Goal: Task Accomplishment & Management: Manage account settings

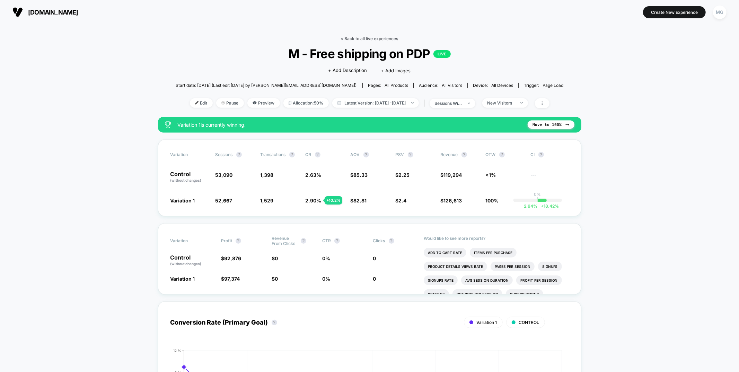
click at [377, 37] on link "< Back to all live experiences" at bounding box center [369, 38] width 57 height 5
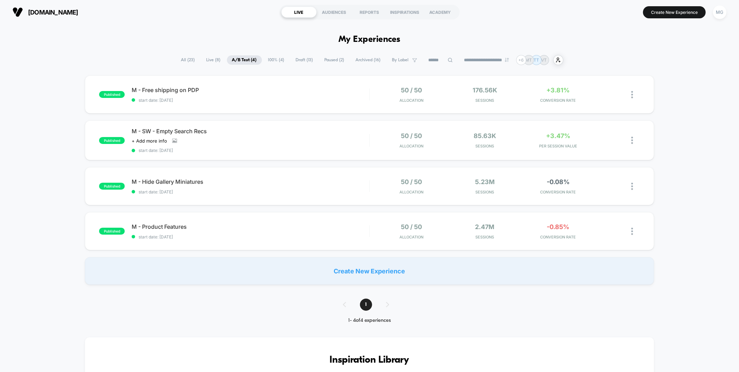
click at [273, 117] on div "published M - Free shipping on PDP start date: [DATE] 50 / 50 Allocation 176.56…" at bounding box center [369, 181] width 739 height 210
click at [276, 134] on span "M - SW - Empty Search Recs" at bounding box center [250, 131] width 237 height 7
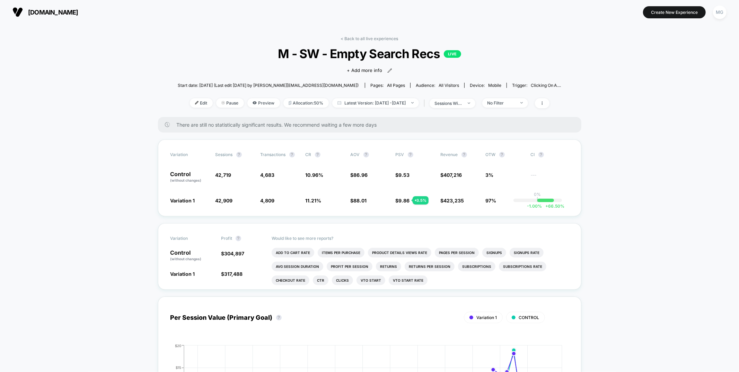
click at [358, 37] on link "< Back to all live experiences" at bounding box center [369, 38] width 57 height 5
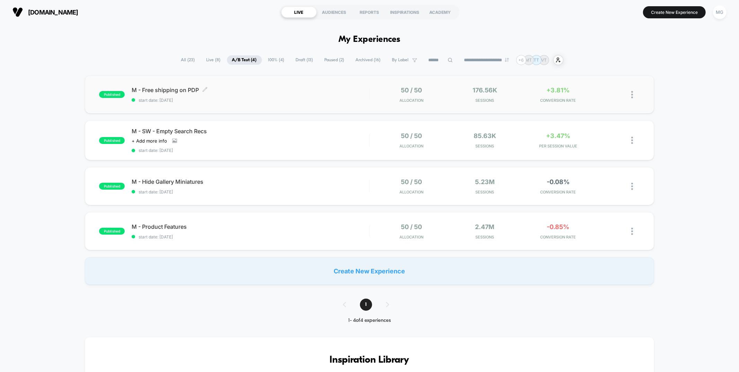
click at [341, 101] on span "start date: [DATE]" at bounding box center [250, 100] width 237 height 5
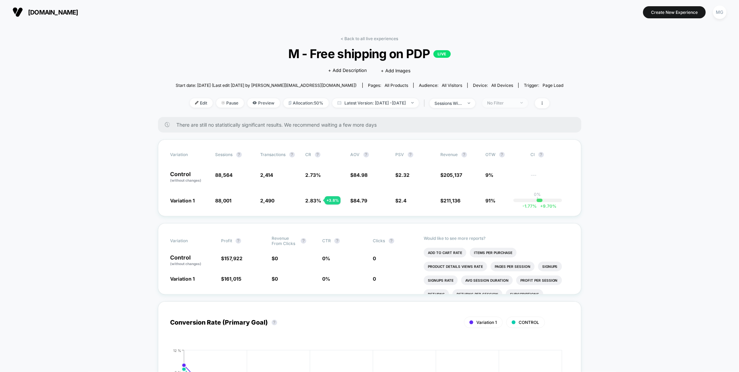
click at [515, 103] on div "No Filter" at bounding box center [501, 102] width 28 height 5
drag, startPoint x: 516, startPoint y: 157, endPoint x: 518, endPoint y: 166, distance: 9.6
click at [516, 157] on span "Returning Visitors" at bounding box center [513, 156] width 40 height 6
click at [526, 202] on button "Save" at bounding box center [513, 203] width 63 height 11
click at [520, 98] on span "Returning Visitors" at bounding box center [505, 102] width 46 height 9
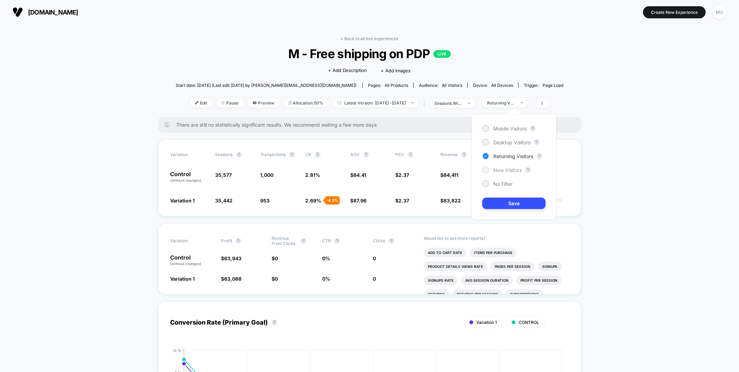
click at [506, 171] on span "New Visitors" at bounding box center [507, 170] width 28 height 6
click at [509, 205] on button "Save" at bounding box center [513, 203] width 63 height 11
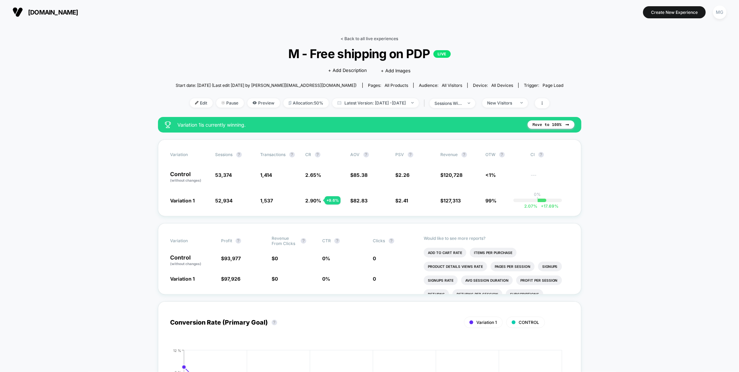
click at [371, 39] on link "< Back to all live experiences" at bounding box center [369, 38] width 57 height 5
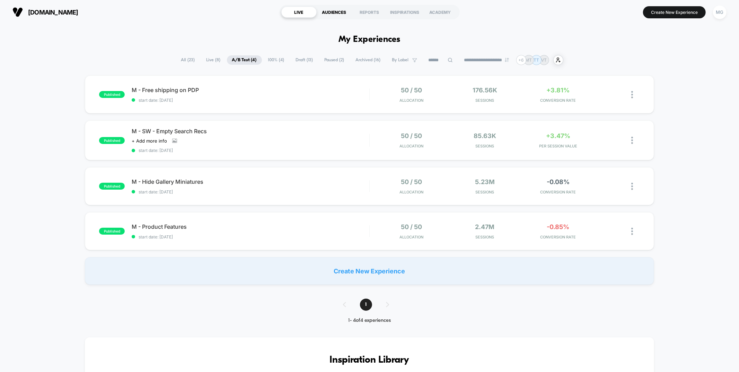
click at [327, 14] on div "AUDIENCES" at bounding box center [334, 12] width 35 height 11
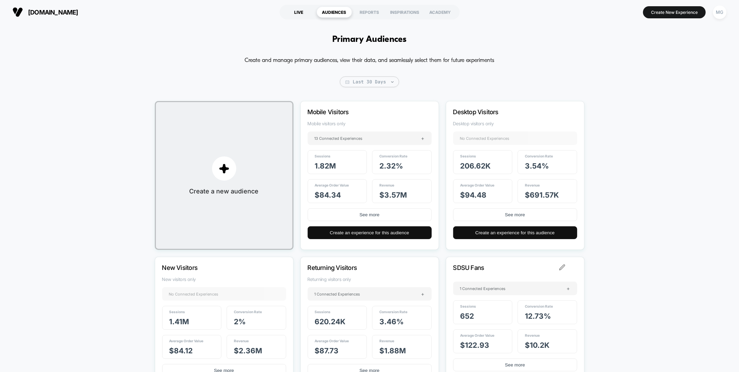
click at [293, 8] on div "LIVE" at bounding box center [298, 12] width 35 height 11
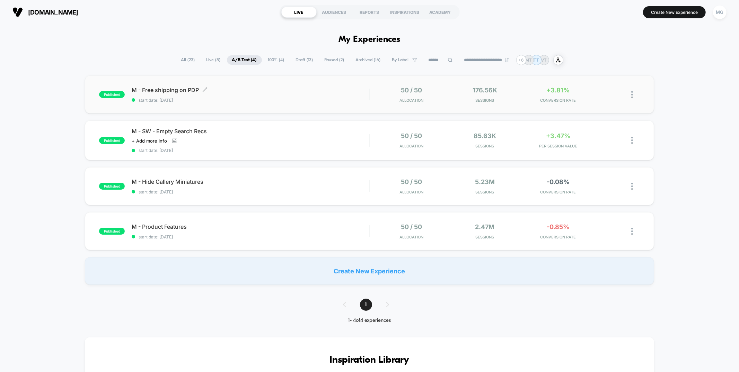
click at [359, 98] on span "start date: [DATE]" at bounding box center [250, 100] width 237 height 5
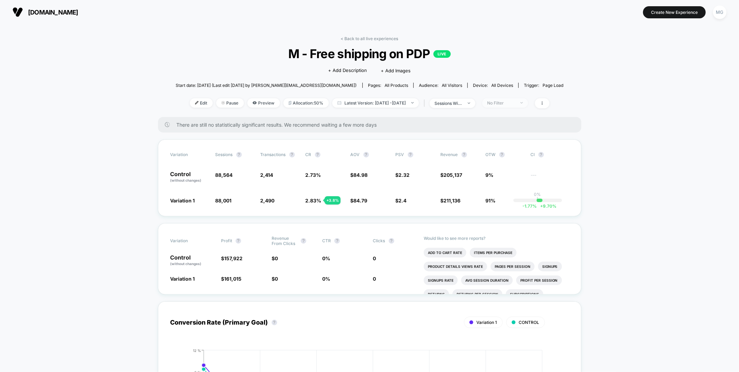
click at [511, 101] on div "No Filter" at bounding box center [501, 102] width 28 height 5
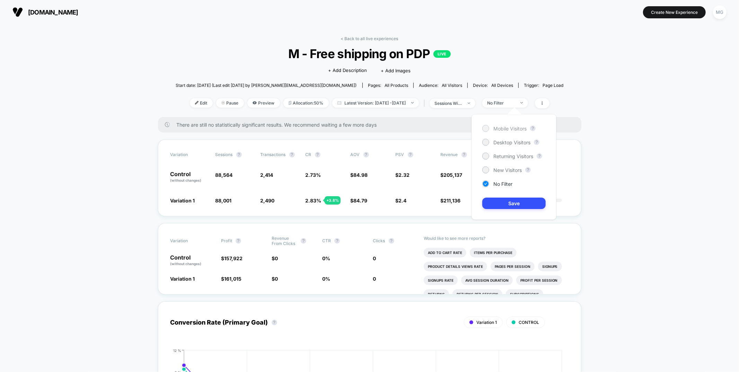
click at [512, 128] on span "Mobile Visitors" at bounding box center [509, 129] width 33 height 6
click at [512, 205] on button "Save" at bounding box center [513, 203] width 63 height 11
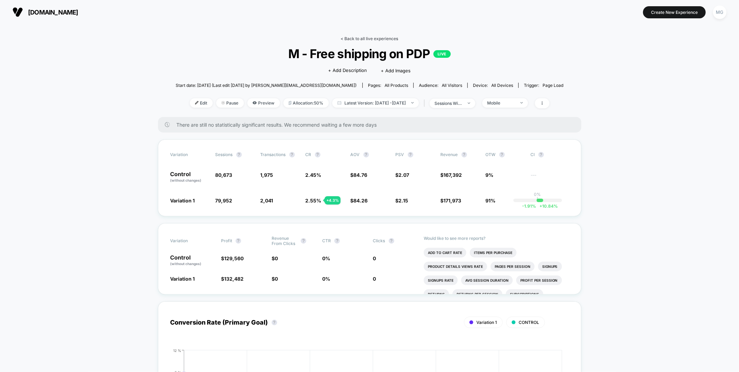
click at [371, 36] on link "< Back to all live experiences" at bounding box center [369, 38] width 57 height 5
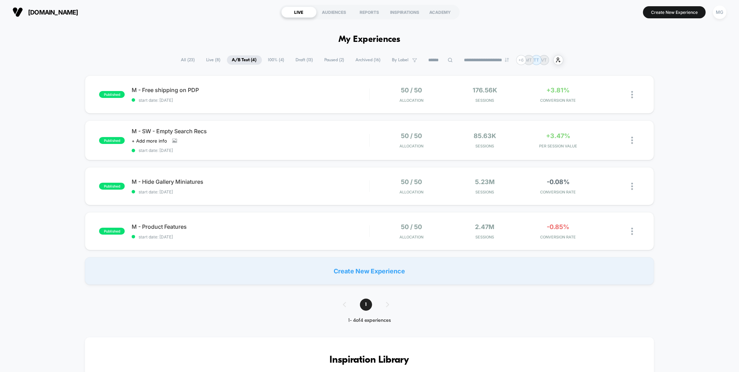
click at [325, 61] on span "Paused ( 2 )" at bounding box center [334, 59] width 30 height 9
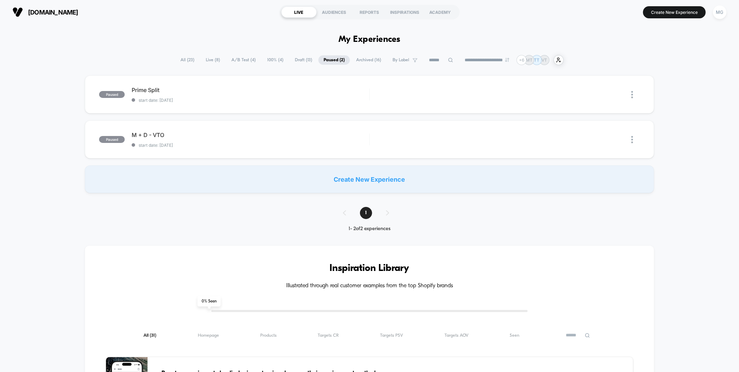
click at [295, 62] on span "Draft ( 13 )" at bounding box center [304, 59] width 28 height 9
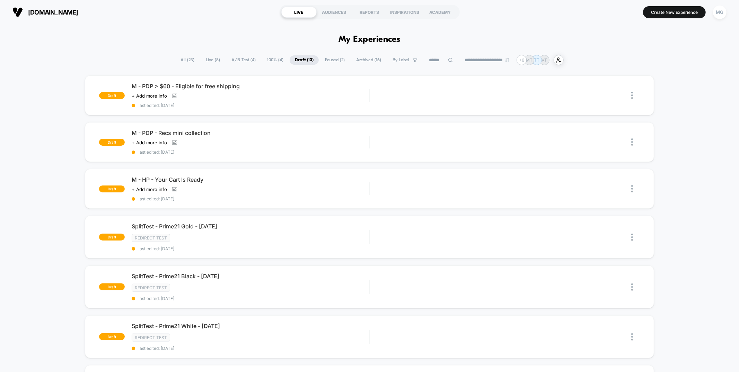
click at [361, 61] on span "Archived ( 16 )" at bounding box center [368, 59] width 35 height 9
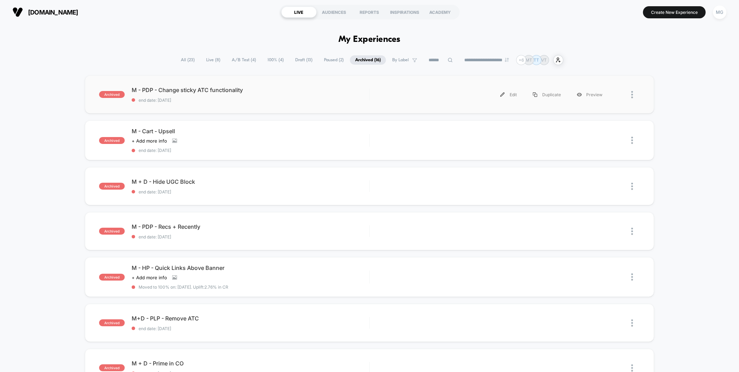
click at [431, 88] on div "Edit Duplicate Preview" at bounding box center [493, 95] width 234 height 16
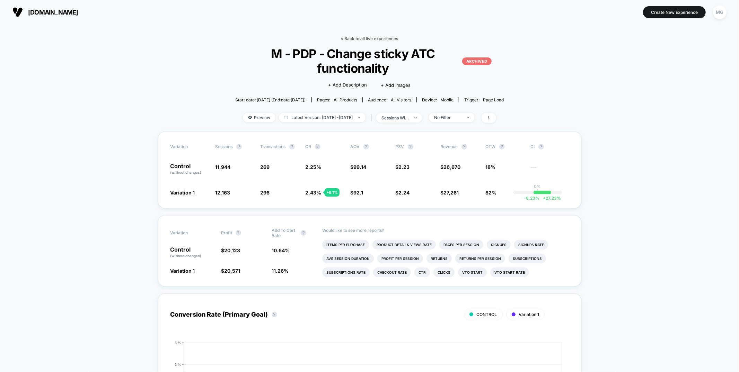
click at [397, 39] on link "< Back to all live experiences" at bounding box center [368, 38] width 57 height 5
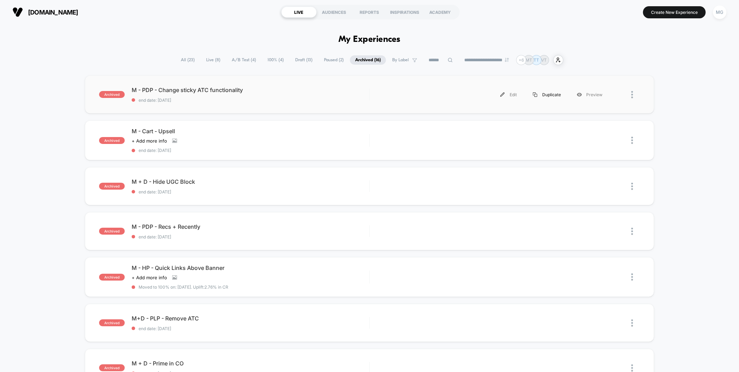
click at [542, 91] on div "Duplicate" at bounding box center [547, 95] width 44 height 16
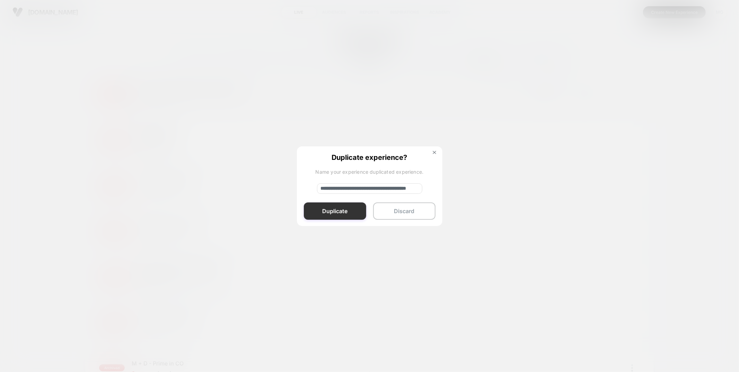
click at [333, 210] on button "Duplicate" at bounding box center [335, 211] width 62 height 17
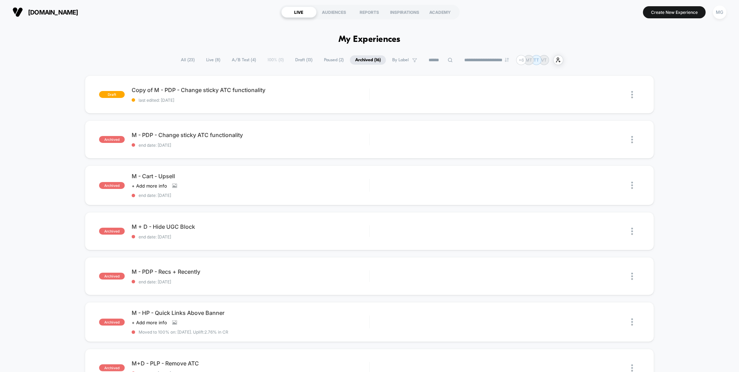
click at [322, 61] on span "Paused ( 2 )" at bounding box center [334, 59] width 30 height 9
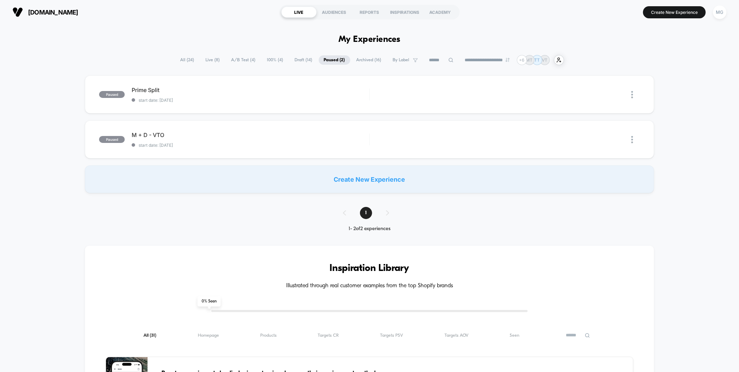
click at [367, 60] on span "Archived ( 16 )" at bounding box center [368, 59] width 35 height 9
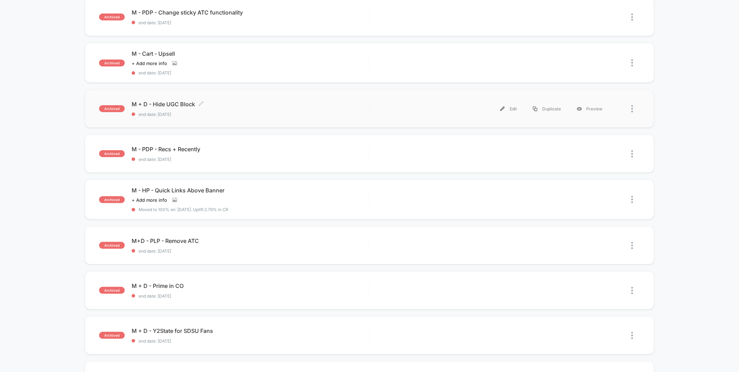
scroll to position [91, 0]
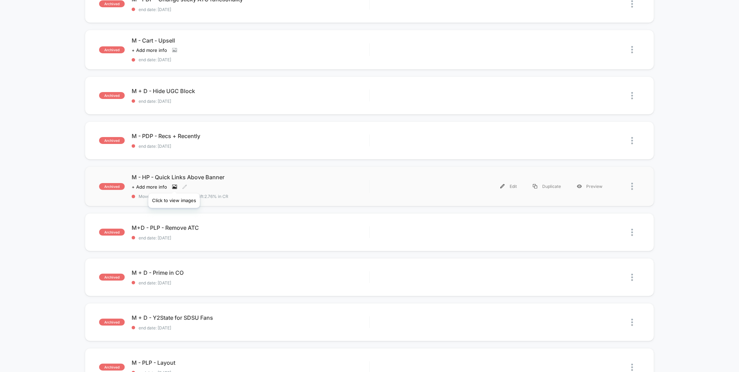
click at [174, 185] on icon at bounding box center [174, 187] width 5 height 5
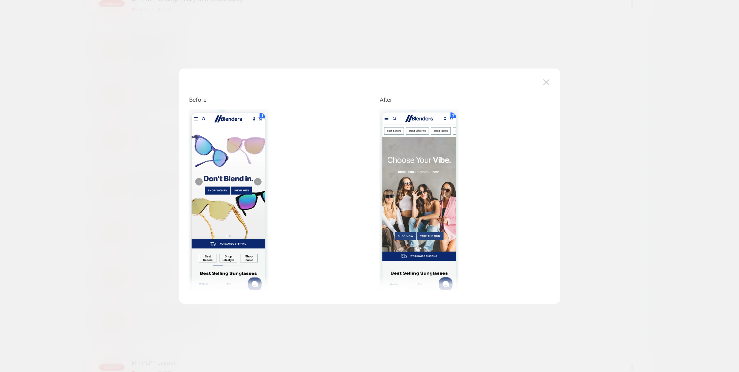
click at [481, 154] on div at bounding box center [461, 203] width 163 height 186
click at [547, 82] on img at bounding box center [546, 82] width 6 height 6
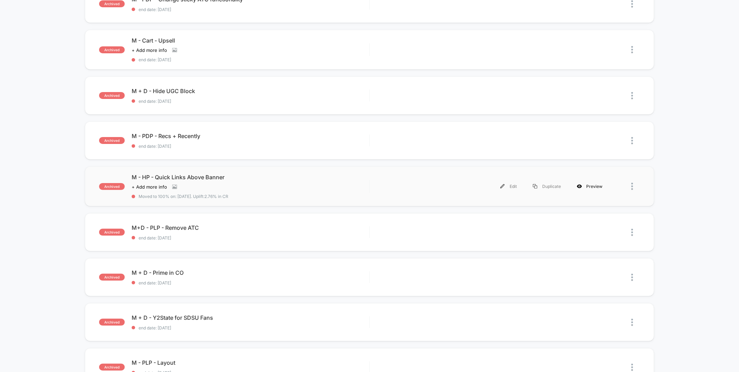
click at [593, 185] on div "Preview" at bounding box center [590, 187] width 42 height 16
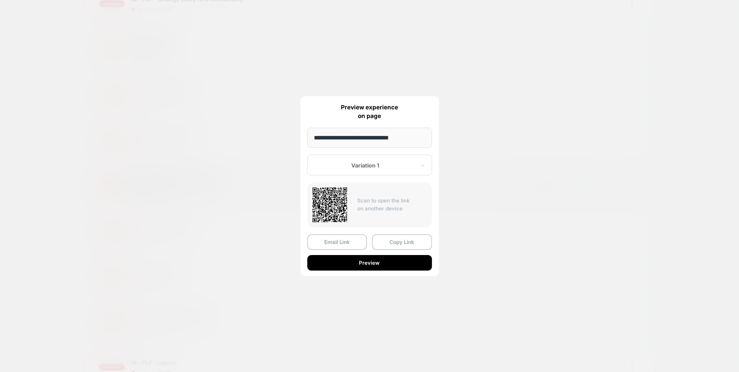
click at [458, 237] on div at bounding box center [369, 186] width 739 height 372
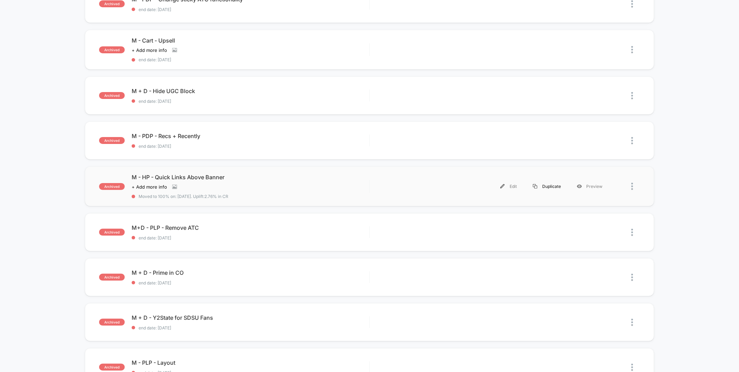
click at [543, 187] on div "Duplicate" at bounding box center [547, 187] width 44 height 16
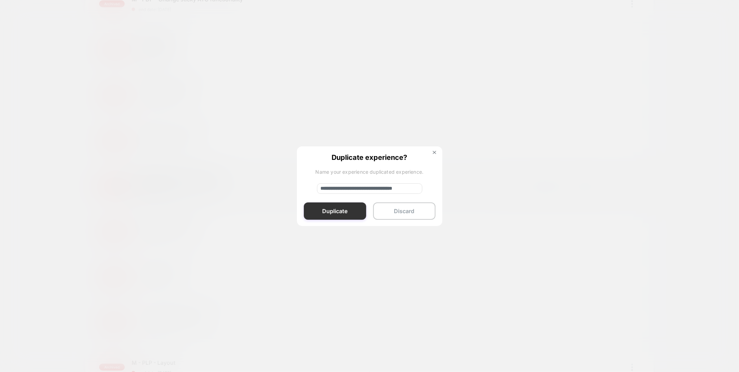
click at [344, 211] on button "Duplicate" at bounding box center [335, 211] width 62 height 17
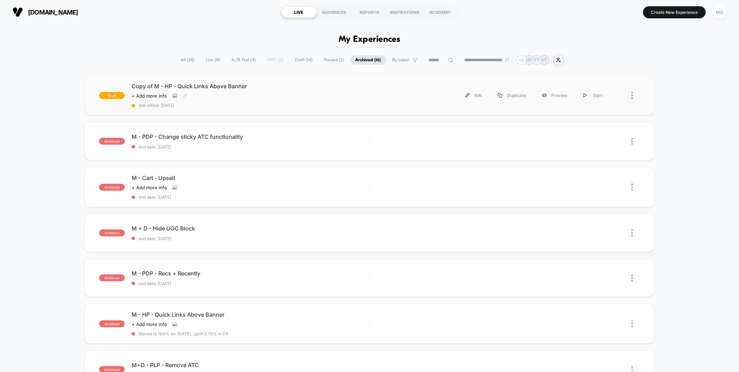
scroll to position [2, 0]
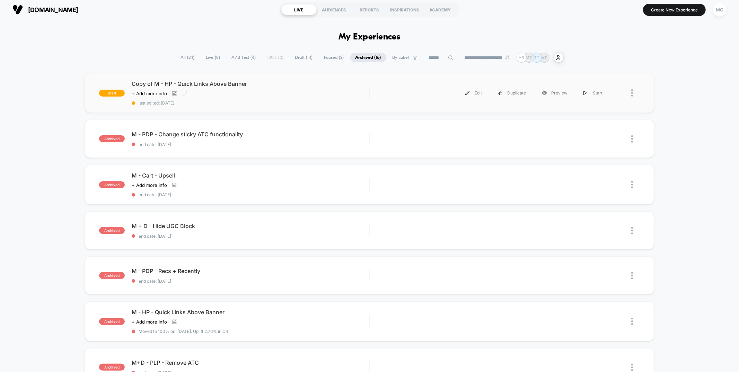
click at [210, 97] on div "Copy of M - HP - Quick Links Above Banner Click to view images Click to edit ex…" at bounding box center [250, 92] width 237 height 25
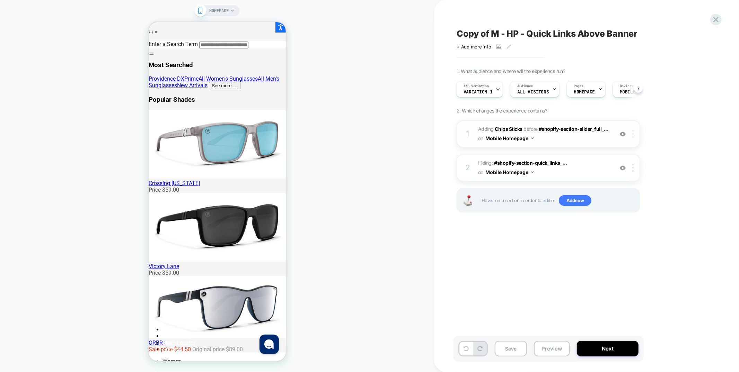
click at [635, 135] on div at bounding box center [633, 134] width 11 height 8
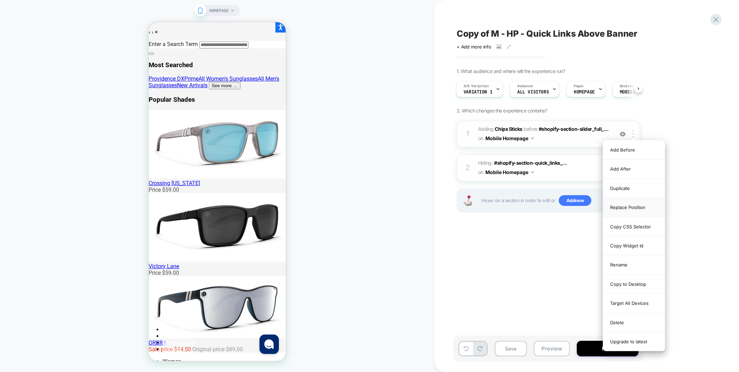
click at [628, 207] on div "Replace Position" at bounding box center [634, 207] width 62 height 19
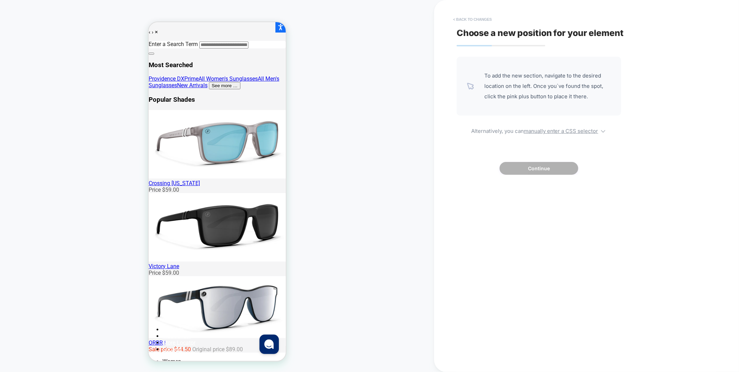
click at [482, 15] on button "< Back to changes" at bounding box center [473, 19] width 46 height 11
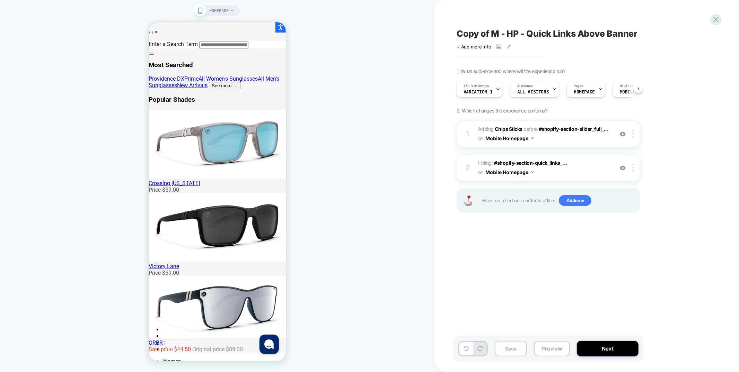
click at [514, 353] on button "Save" at bounding box center [511, 349] width 32 height 16
click at [489, 34] on span "Copy of M - HP - Quick Links Above Banner" at bounding box center [546, 33] width 181 height 10
drag, startPoint x: 492, startPoint y: 34, endPoint x: 440, endPoint y: 32, distance: 52.0
click at [440, 32] on div "**********" at bounding box center [586, 186] width 305 height 372
type textarea "**********"
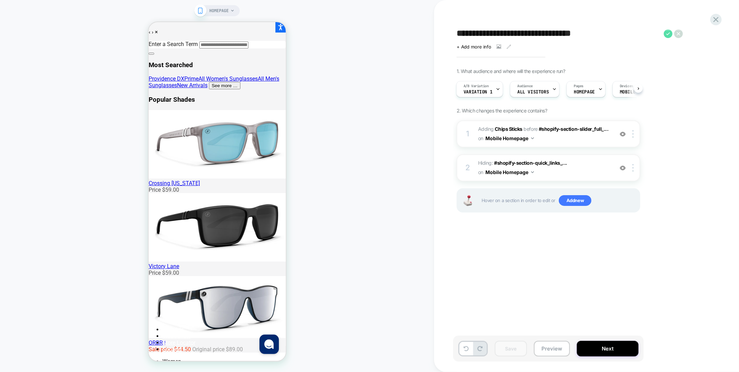
click at [666, 34] on icon at bounding box center [668, 33] width 9 height 9
click at [504, 349] on button "Save" at bounding box center [511, 349] width 32 height 16
click at [718, 19] on icon at bounding box center [715, 19] width 9 height 9
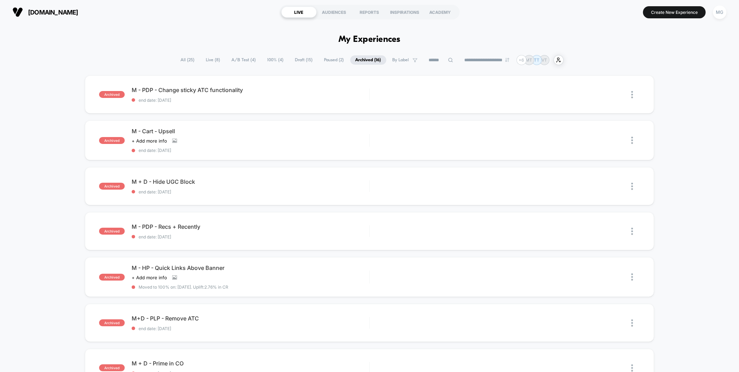
click at [243, 62] on span "A/B Test ( 4 )" at bounding box center [244, 59] width 35 height 9
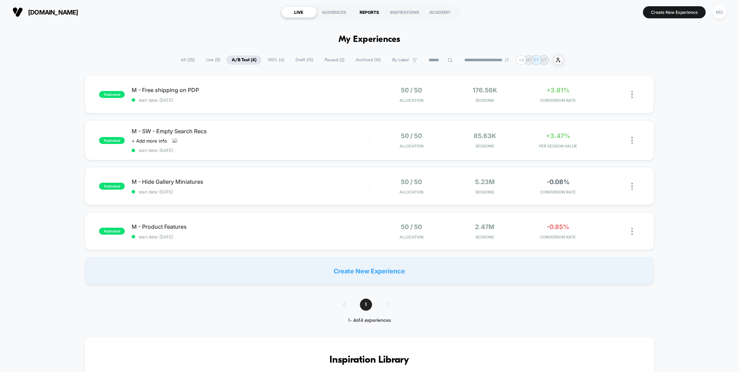
click at [370, 14] on div "REPORTS" at bounding box center [369, 12] width 35 height 11
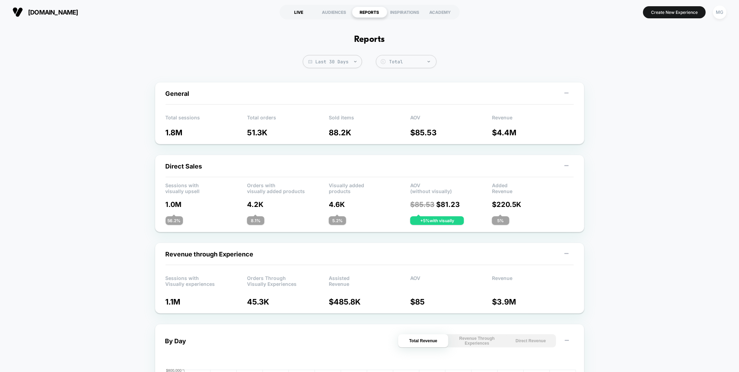
click at [298, 10] on div "LIVE" at bounding box center [298, 12] width 35 height 11
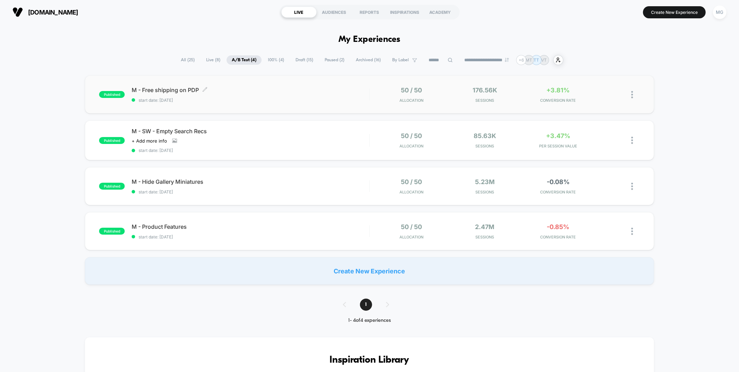
click at [275, 93] on span "M - Free shipping on PDP Click to edit experience details" at bounding box center [250, 90] width 237 height 7
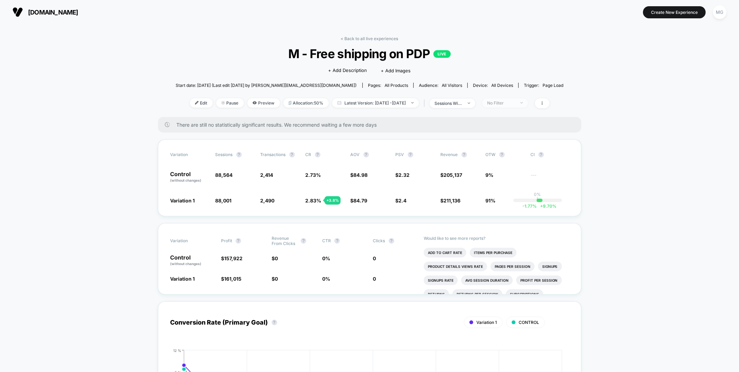
click at [506, 101] on div "No Filter" at bounding box center [501, 102] width 28 height 5
click at [495, 168] on span "New Visitors" at bounding box center [507, 170] width 28 height 6
click at [498, 207] on button "Save" at bounding box center [513, 203] width 63 height 11
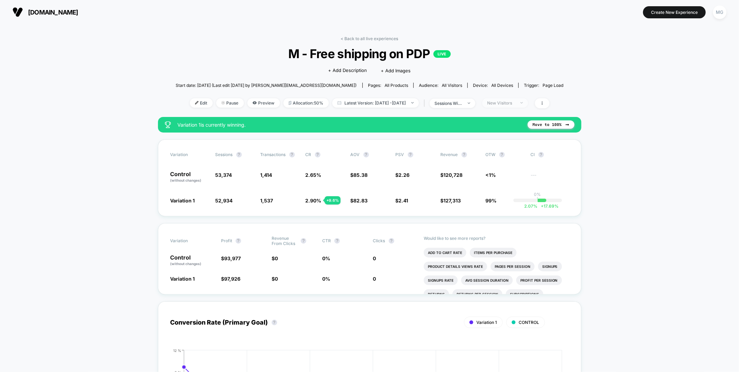
click at [515, 105] on div "New Visitors" at bounding box center [501, 102] width 28 height 5
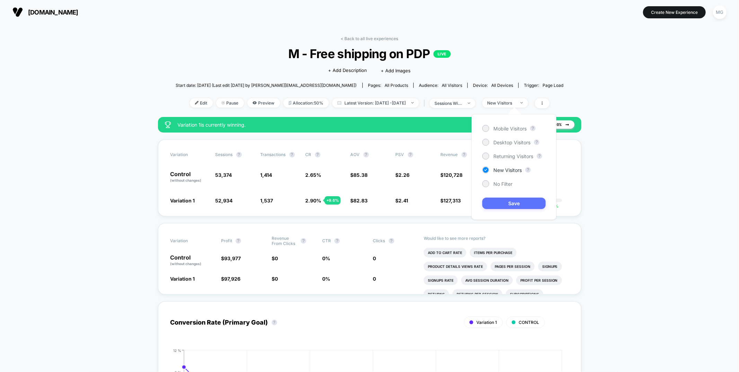
drag, startPoint x: 495, startPoint y: 185, endPoint x: 494, endPoint y: 202, distance: 16.3
click at [495, 185] on span "No Filter" at bounding box center [502, 184] width 19 height 6
click at [494, 205] on button "Save" at bounding box center [513, 203] width 63 height 11
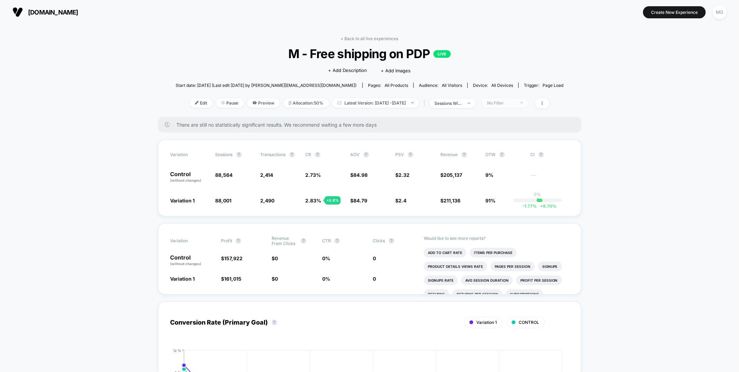
click at [511, 103] on div "No Filter" at bounding box center [501, 102] width 28 height 5
click at [192, 102] on span "Edit" at bounding box center [201, 102] width 23 height 9
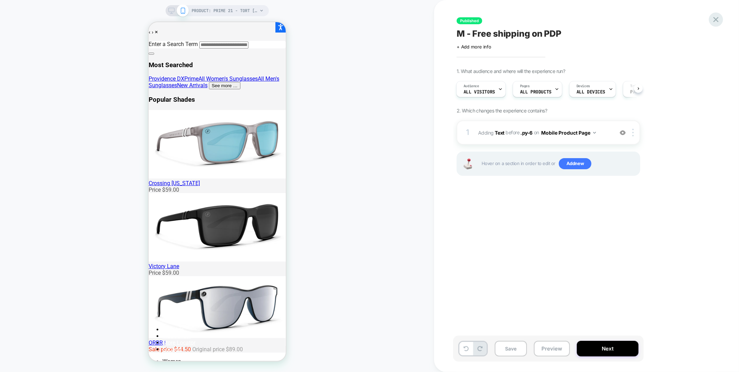
click at [715, 18] on icon at bounding box center [715, 19] width 5 height 5
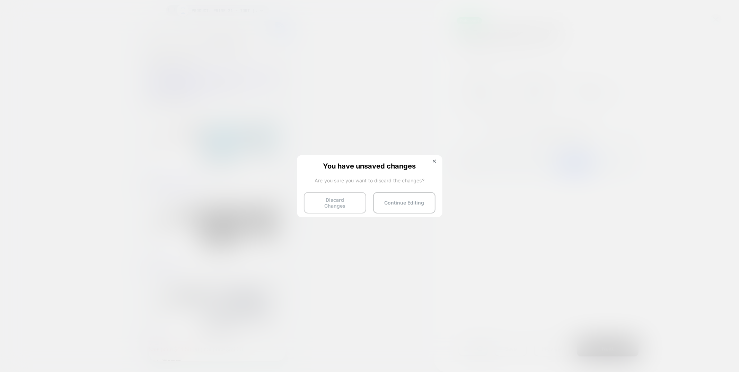
click at [343, 204] on button "Discard Changes" at bounding box center [335, 202] width 62 height 21
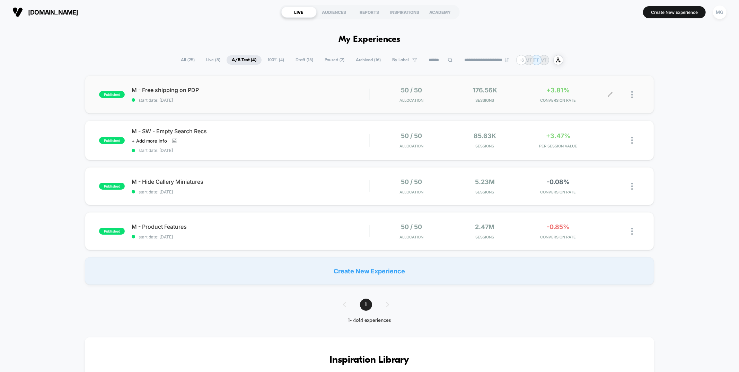
click at [633, 95] on div at bounding box center [635, 95] width 9 height 16
click at [588, 69] on div "Duplicate" at bounding box center [596, 71] width 62 height 16
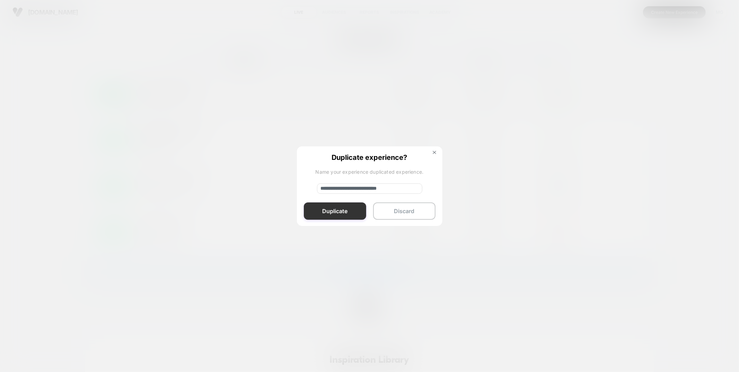
click at [336, 210] on button "Duplicate" at bounding box center [335, 211] width 62 height 17
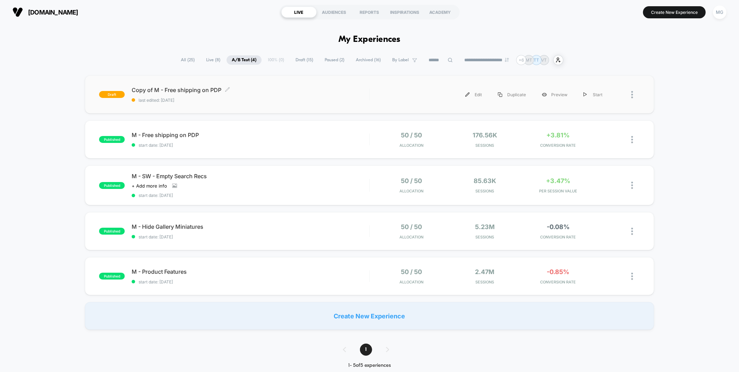
click at [322, 92] on span "Copy of M - Free shipping on PDP Click to edit experience details" at bounding box center [250, 90] width 237 height 7
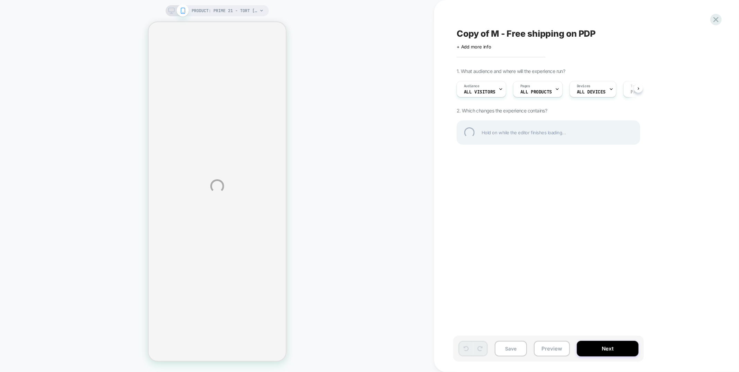
click at [587, 90] on div "PRODUCT: PRIME 21 - Tort [kingpin] PRODUCT: PRIME 21 - Tort [kingpin] Copy of M…" at bounding box center [369, 186] width 739 height 372
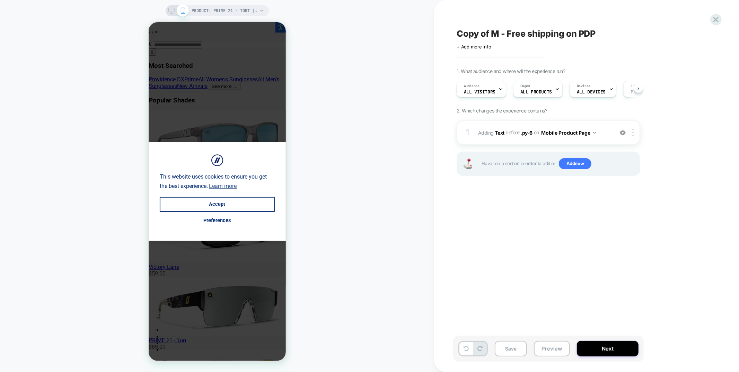
scroll to position [0, 0]
click at [583, 91] on span "ALL DEVICES" at bounding box center [590, 92] width 29 height 5
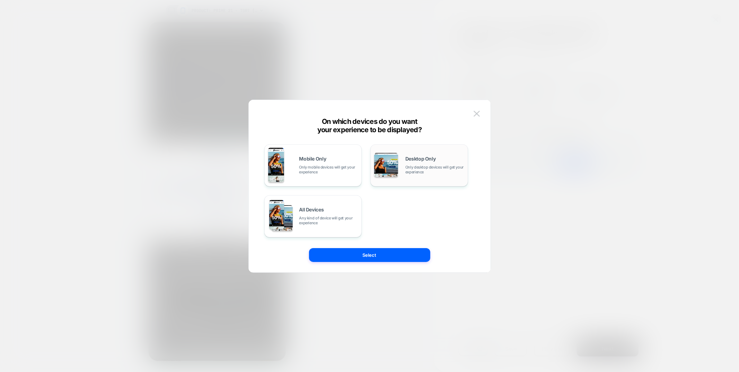
click at [406, 173] on span "Only desktop devices will get your experience" at bounding box center [434, 170] width 59 height 10
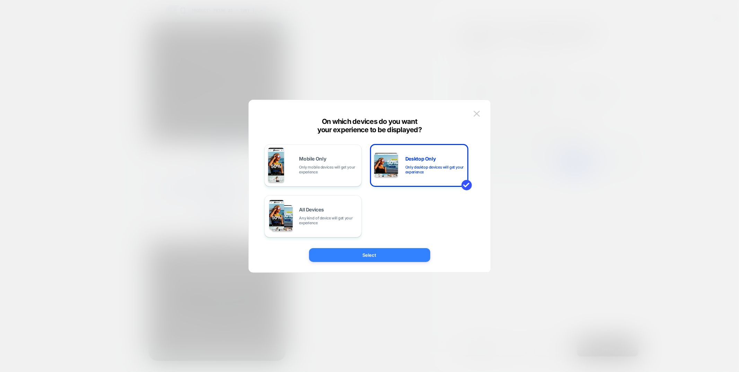
click at [392, 255] on button "Select" at bounding box center [369, 255] width 121 height 14
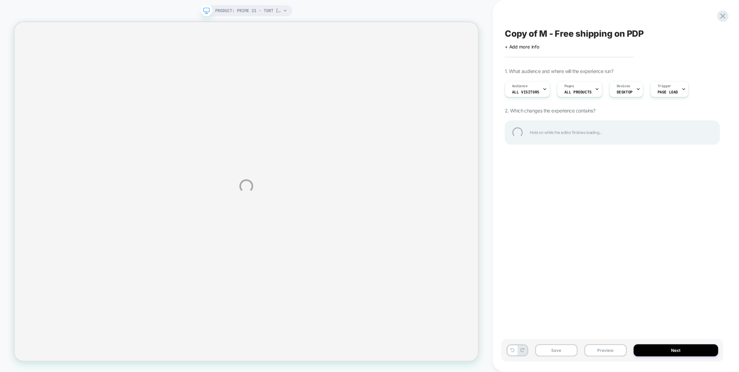
click at [601, 132] on div "PRODUCT: PRIME 21 - Tort [kingpin] PRODUCT: PRIME 21 - Tort [kingpin] Copy of M…" at bounding box center [369, 186] width 739 height 372
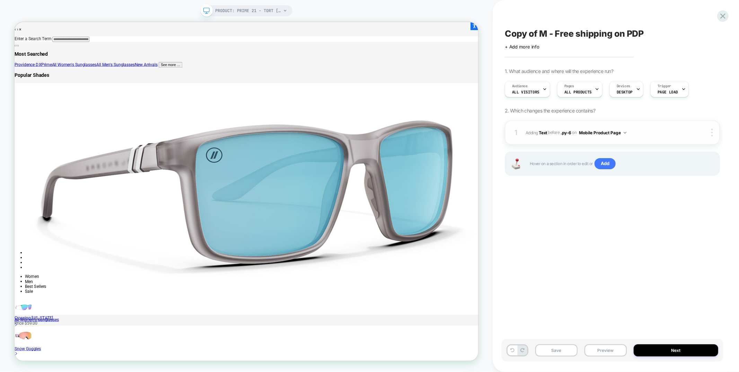
click at [611, 133] on button "Mobile Product Page" at bounding box center [602, 132] width 47 height 9
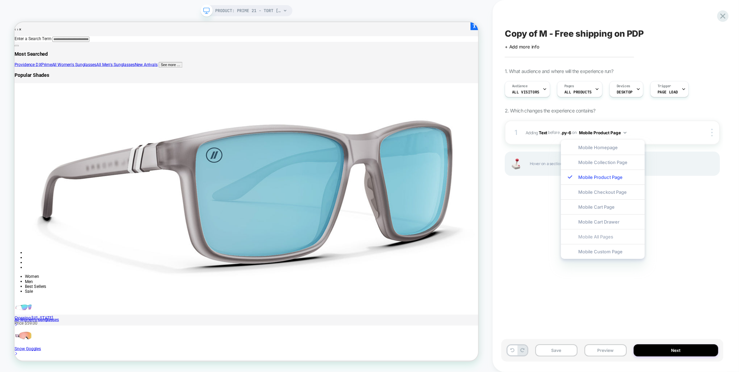
click at [592, 242] on div "Mobile All Pages" at bounding box center [603, 236] width 84 height 15
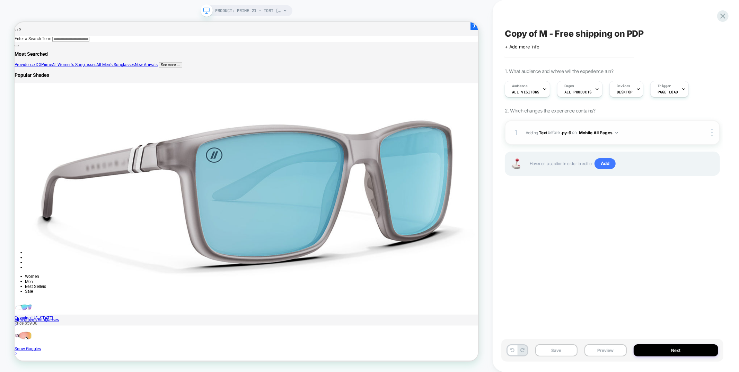
click at [598, 133] on button "Mobile All Pages" at bounding box center [598, 132] width 39 height 9
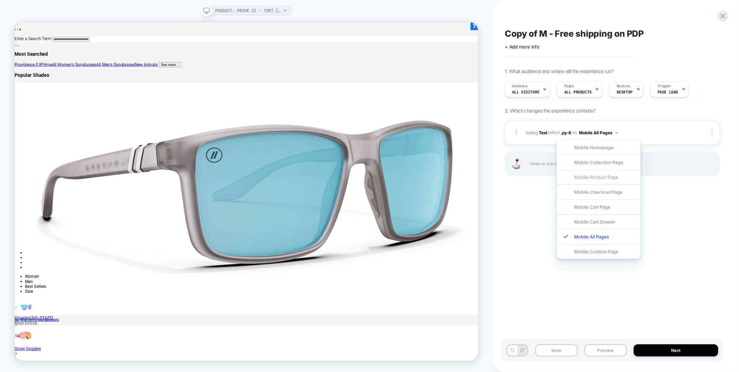
click at [584, 178] on div "Mobile Product Page" at bounding box center [599, 177] width 84 height 15
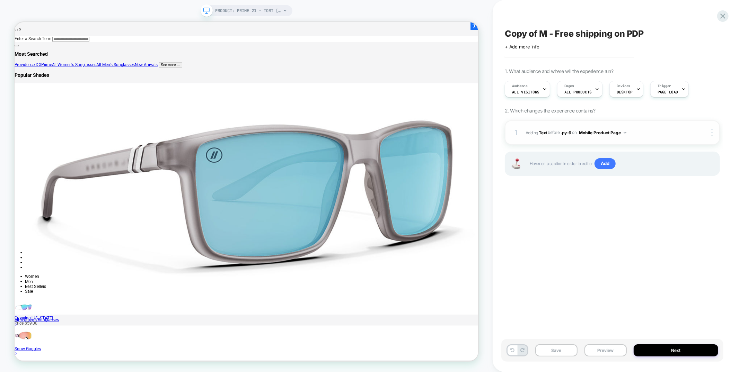
click at [713, 134] on div at bounding box center [712, 133] width 13 height 8
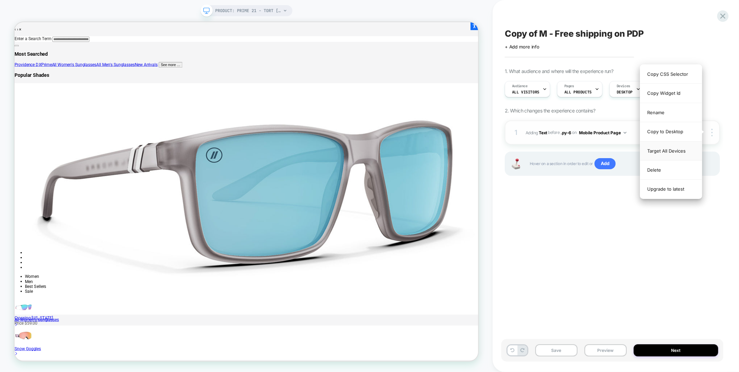
click at [664, 155] on div "Target All Devices" at bounding box center [671, 151] width 62 height 19
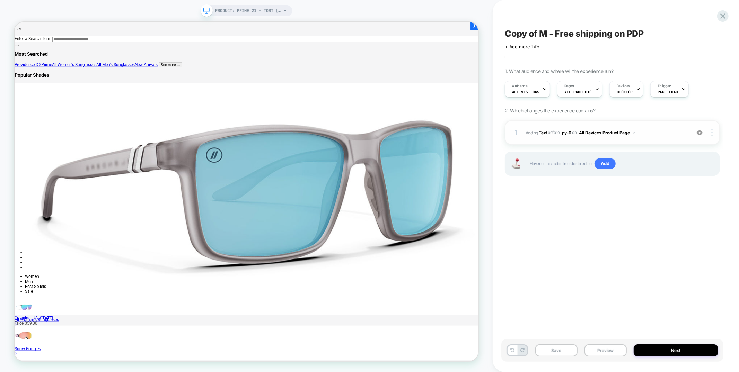
click at [713, 131] on div at bounding box center [712, 133] width 13 height 8
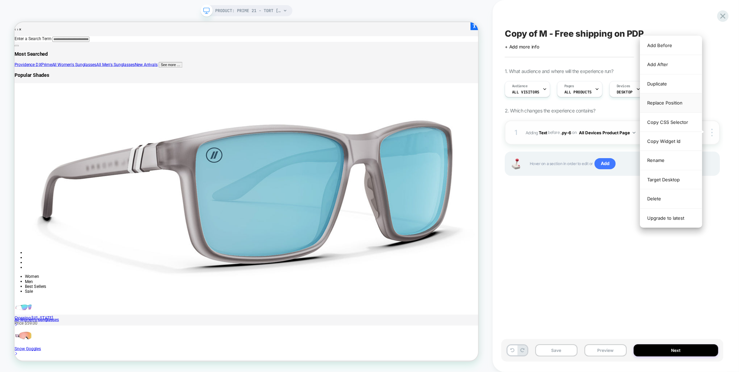
click at [673, 105] on div "Replace Position" at bounding box center [671, 103] width 62 height 19
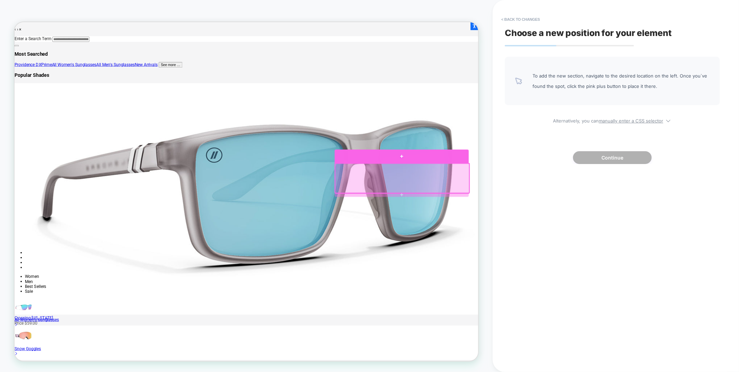
click at [591, 207] on div at bounding box center [530, 201] width 179 height 18
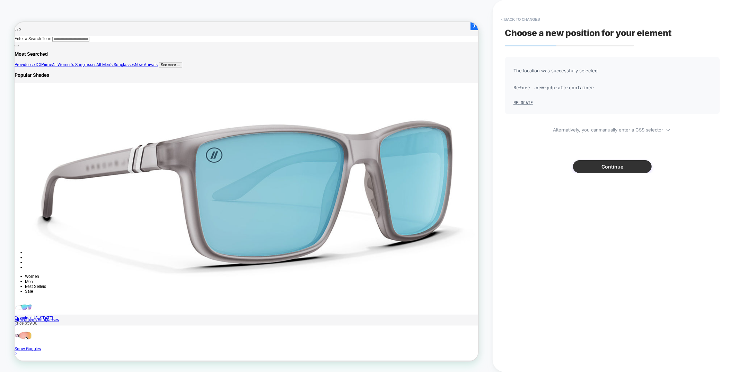
click at [636, 167] on button "Continue" at bounding box center [612, 166] width 79 height 13
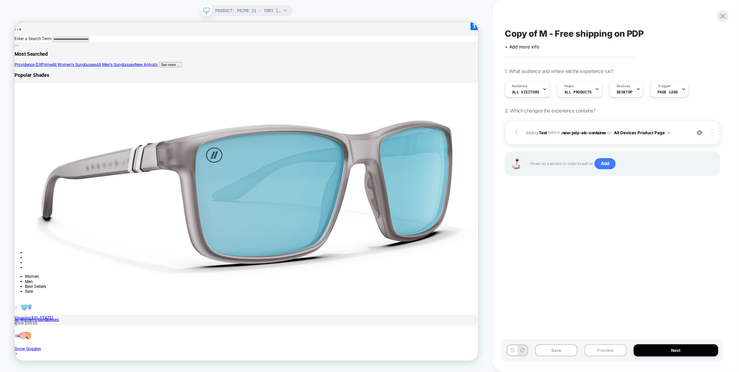
click at [610, 352] on button "Preview" at bounding box center [605, 351] width 42 height 12
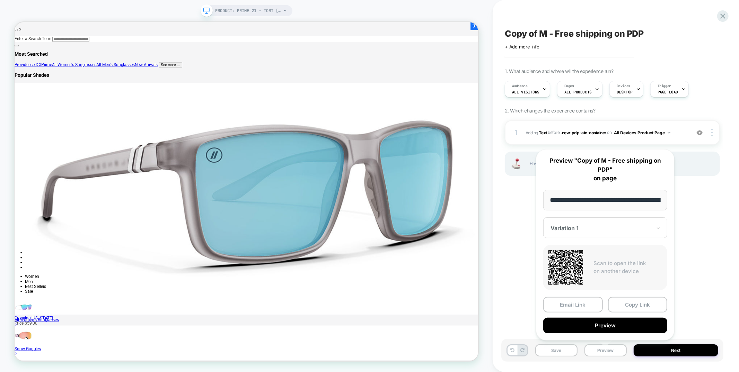
click at [537, 31] on span "Copy of M - Free shipping on PDP" at bounding box center [574, 33] width 139 height 10
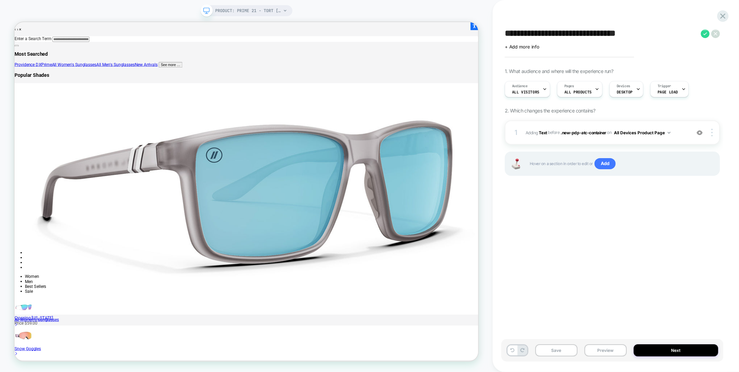
drag, startPoint x: 547, startPoint y: 33, endPoint x: 496, endPoint y: 32, distance: 51.3
click at [496, 32] on div "**********" at bounding box center [616, 186] width 246 height 372
type textarea "**********"
click at [659, 34] on icon at bounding box center [662, 33] width 9 height 9
click at [554, 356] on button "Save" at bounding box center [556, 351] width 42 height 12
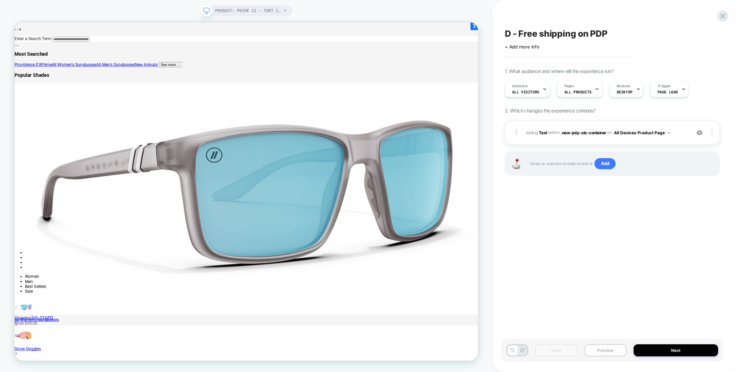
click at [600, 352] on button "Preview" at bounding box center [605, 351] width 42 height 12
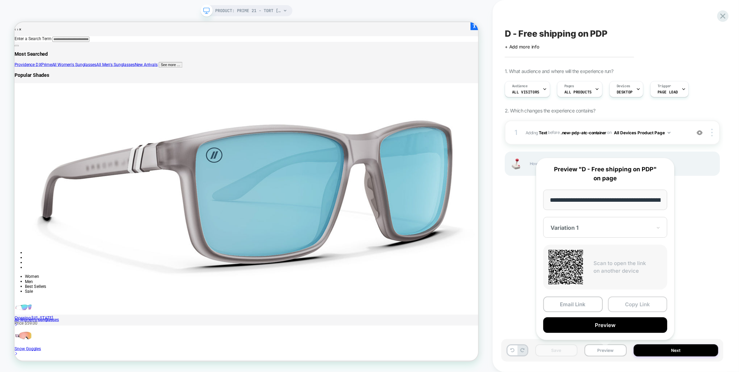
click at [631, 304] on button "Copy Link" at bounding box center [638, 305] width 60 height 16
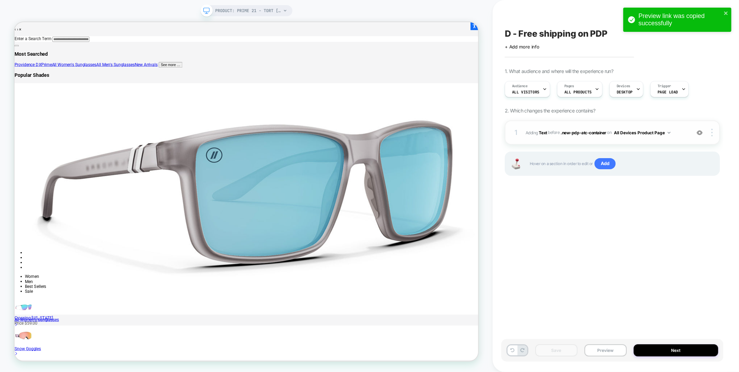
click at [611, 140] on div "1 #_loomi_addon_1756617192534_dup1757362091 Adding Text BEFORE .new-pdp-atc-con…" at bounding box center [612, 133] width 215 height 24
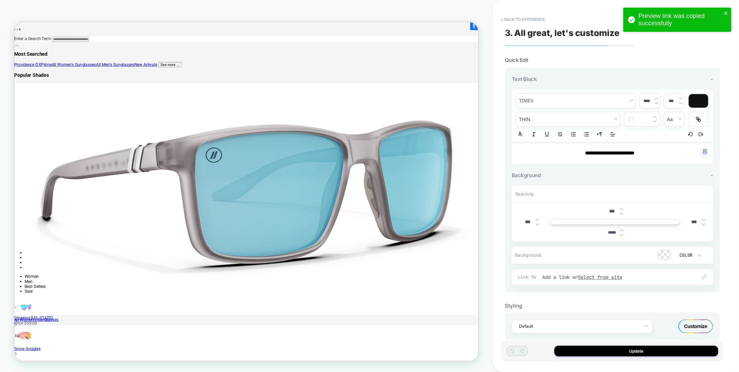
scroll to position [11, 0]
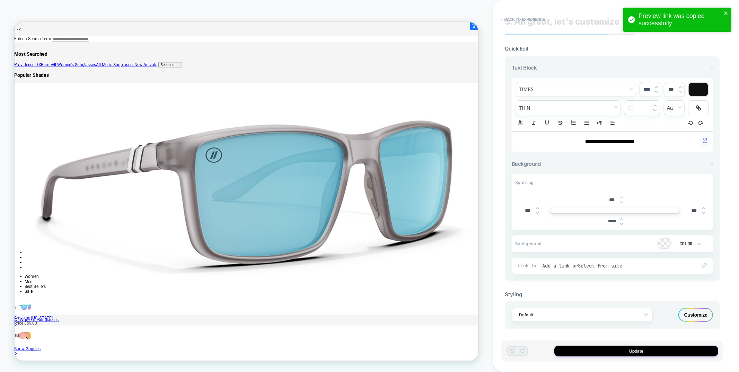
click at [692, 310] on div "Customize" at bounding box center [695, 315] width 35 height 14
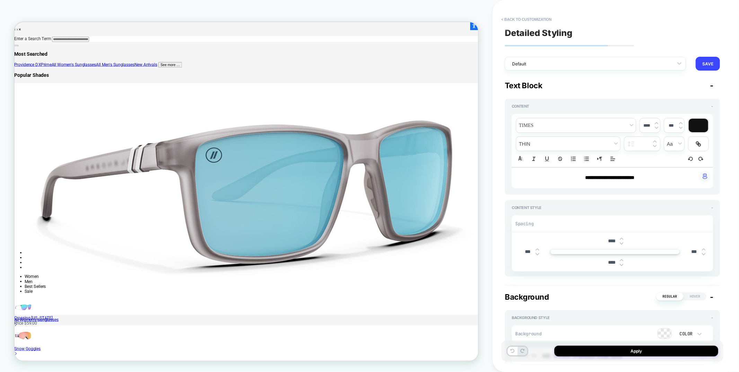
click at [612, 265] on input "****" at bounding box center [612, 263] width 16 height 6
type input "***"
click at [608, 240] on input "****" at bounding box center [612, 241] width 16 height 6
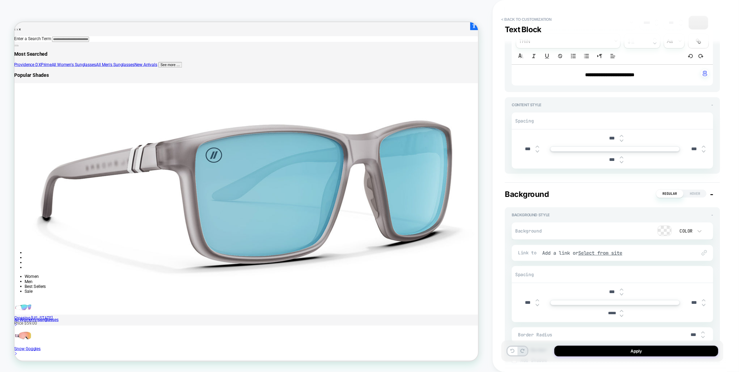
scroll to position [108, 0]
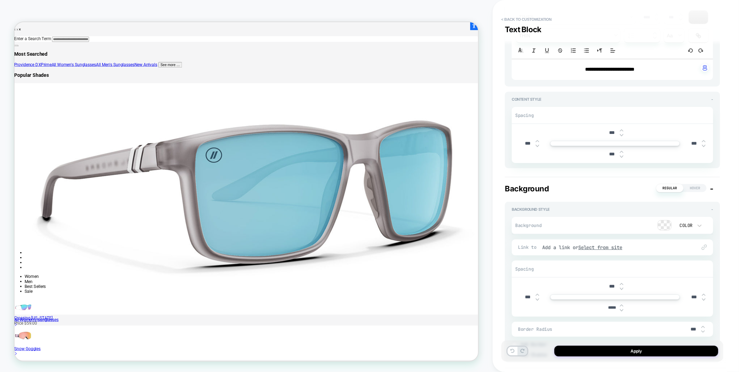
type input "***"
click at [608, 307] on input "*****" at bounding box center [612, 307] width 16 height 5
click at [605, 308] on input "***" at bounding box center [612, 308] width 16 height 6
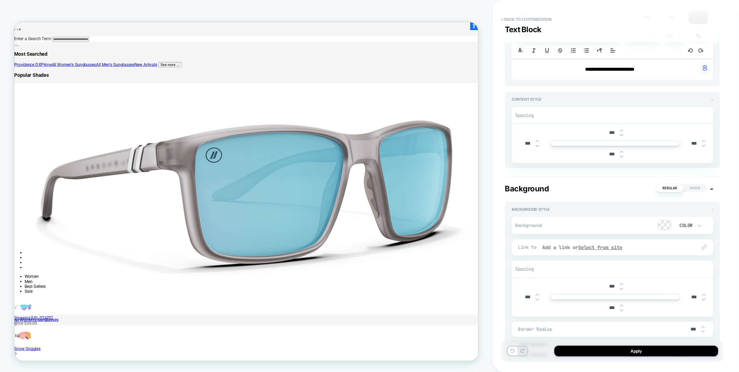
click at [621, 310] on img at bounding box center [621, 310] width 3 height 3
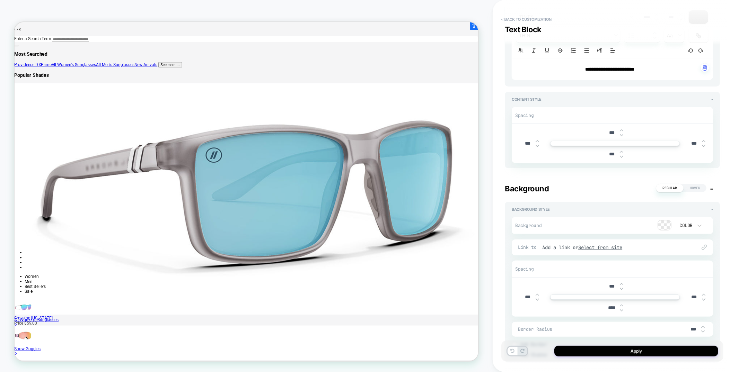
click at [622, 306] on img at bounding box center [621, 305] width 3 height 3
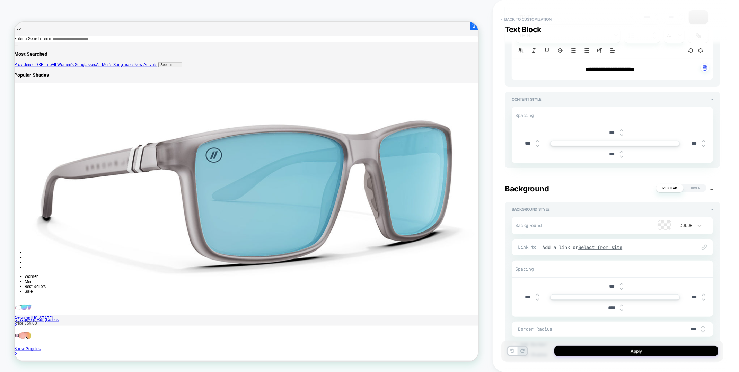
type input "***"
click at [606, 355] on button "Apply" at bounding box center [636, 351] width 164 height 11
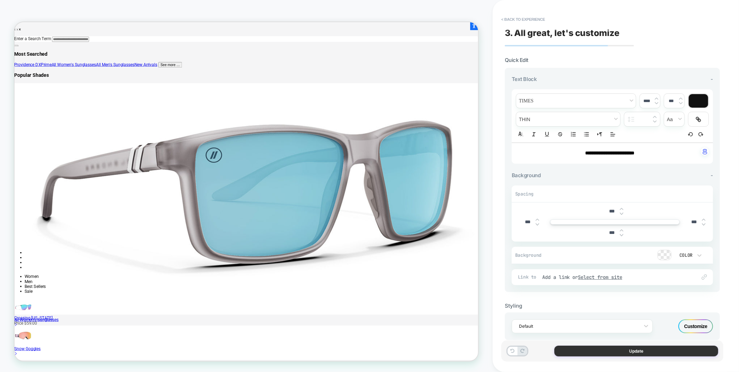
click at [595, 352] on button "Update" at bounding box center [636, 351] width 164 height 11
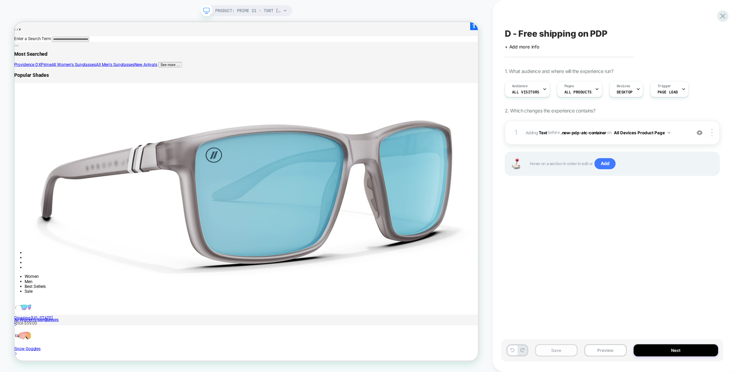
click at [573, 351] on button "Save" at bounding box center [556, 351] width 42 height 12
click at [727, 17] on icon at bounding box center [722, 15] width 9 height 9
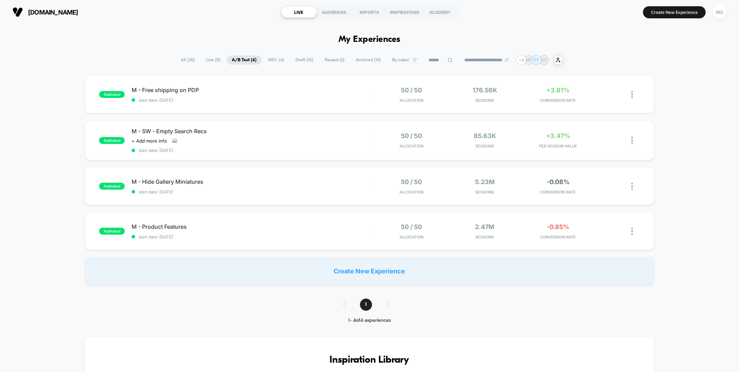
click at [302, 61] on span "Draft ( 16 )" at bounding box center [304, 59] width 28 height 9
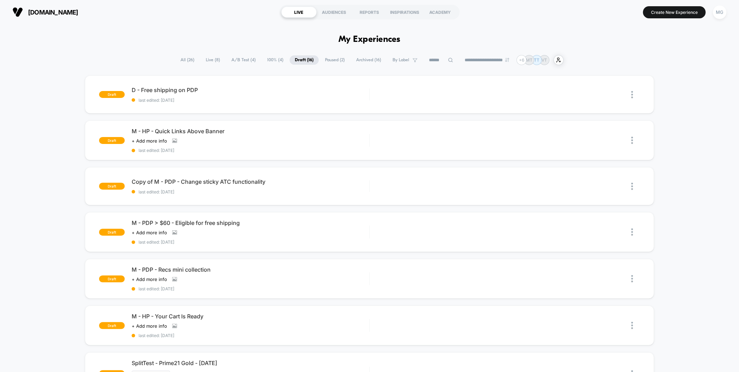
click at [238, 59] on span "A/B Test ( 4 )" at bounding box center [243, 59] width 35 height 9
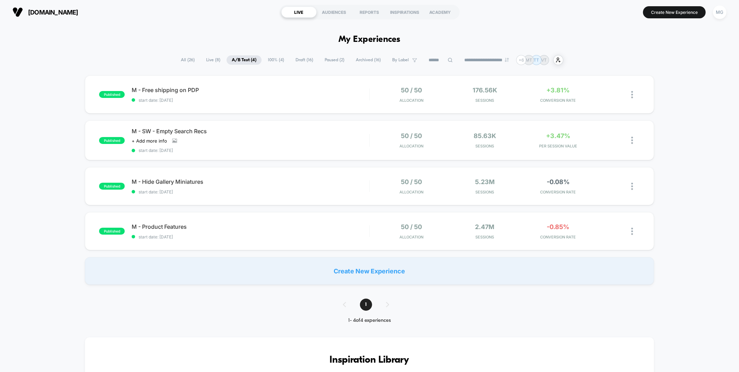
click at [297, 58] on span "Draft ( 16 )" at bounding box center [304, 59] width 28 height 9
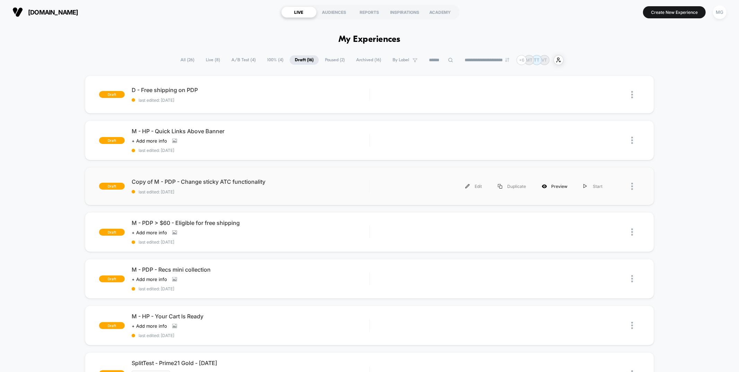
click at [558, 184] on div "Preview" at bounding box center [555, 187] width 42 height 16
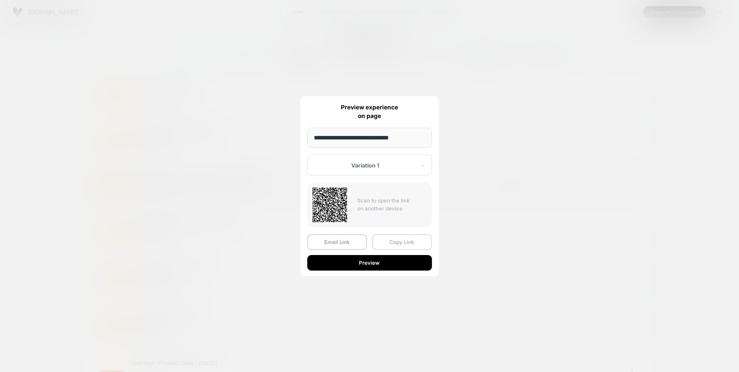
click at [390, 241] on button "Copy Link" at bounding box center [402, 242] width 60 height 16
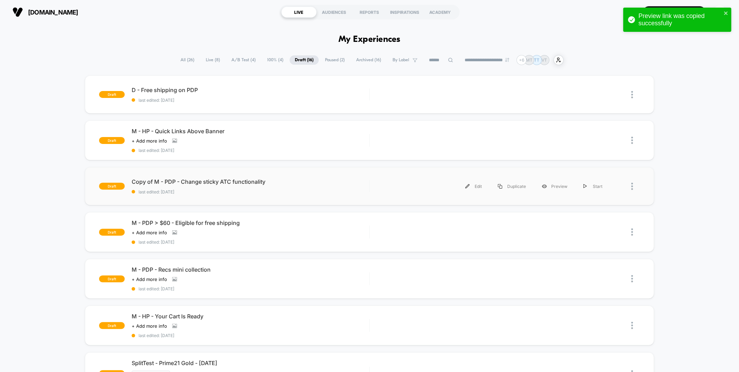
click at [411, 186] on div "Edit Duplicate Preview Start" at bounding box center [493, 187] width 234 height 16
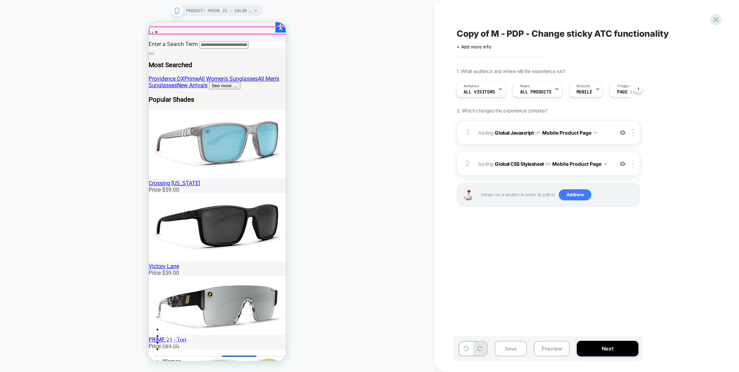
click at [565, 139] on div "1 Adding Global Javascript on Mobile Product Page Add Before Add After Copy to …" at bounding box center [548, 133] width 184 height 24
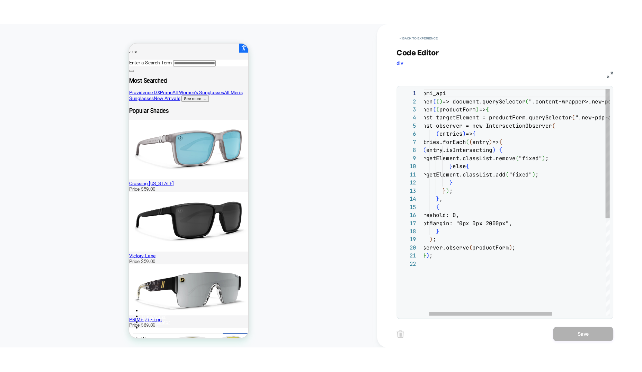
scroll to position [94, 0]
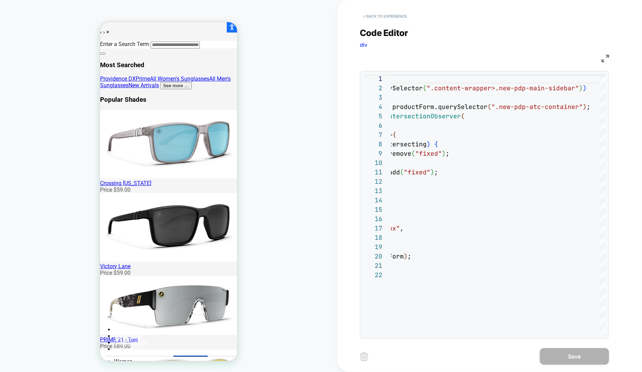
click at [0, 0] on button "< Back to experience" at bounding box center [0, 0] width 0 height 0
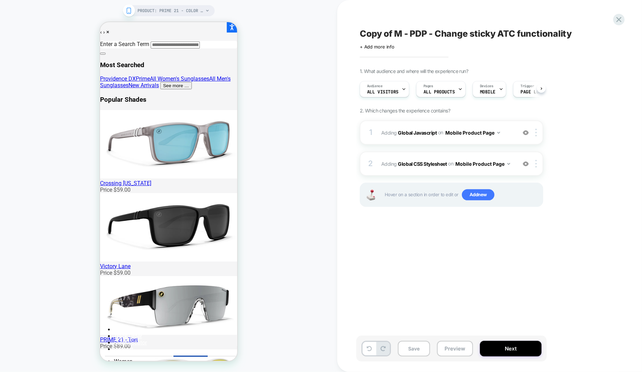
scroll to position [0, 0]
click at [0, 0] on icon at bounding box center [0, 0] width 0 height 0
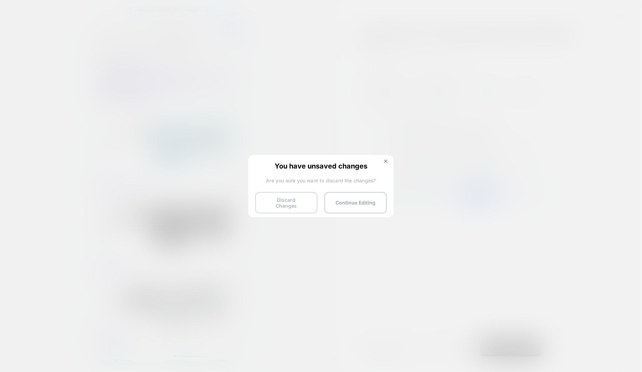
click at [270, 201] on button "Discard Changes" at bounding box center [286, 202] width 62 height 21
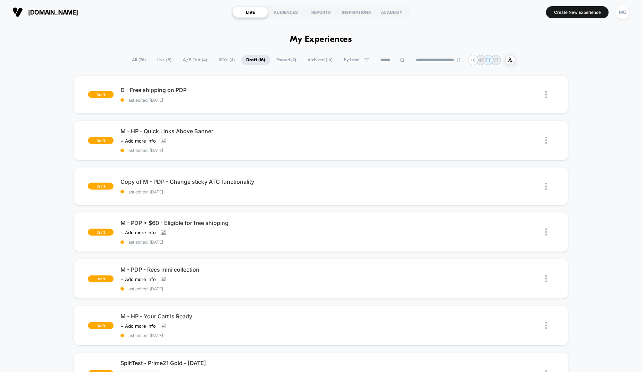
click at [180, 55] on span "A/B Test ( 4 )" at bounding box center [195, 59] width 35 height 9
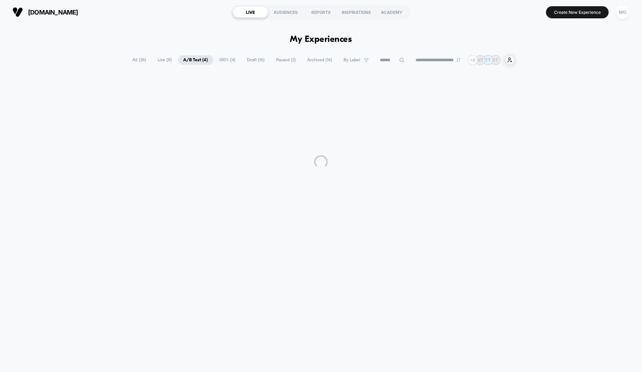
click at [192, 63] on span "A/B Test ( 4 )" at bounding box center [195, 59] width 35 height 9
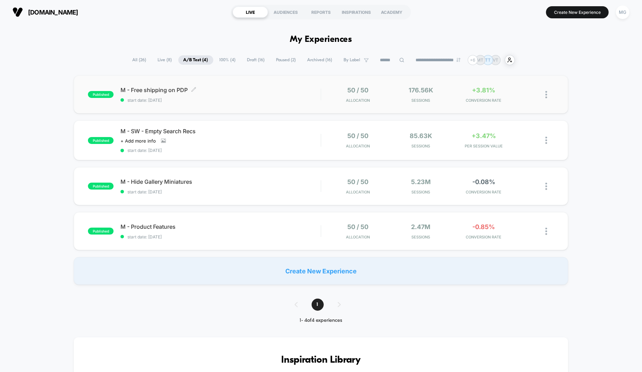
click at [259, 100] on span "start date: [DATE]" at bounding box center [221, 100] width 200 height 5
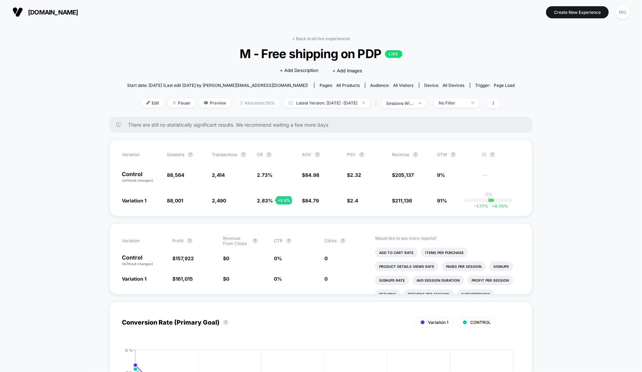
click at [248, 103] on span "Allocation: 50%" at bounding box center [257, 102] width 45 height 9
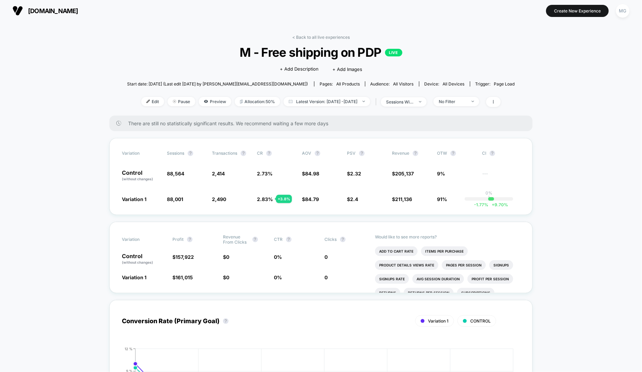
scroll to position [3, 0]
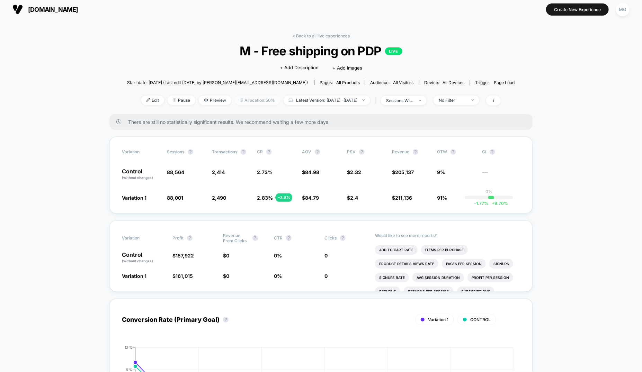
click at [241, 100] on span "Allocation: 50%" at bounding box center [257, 100] width 45 height 9
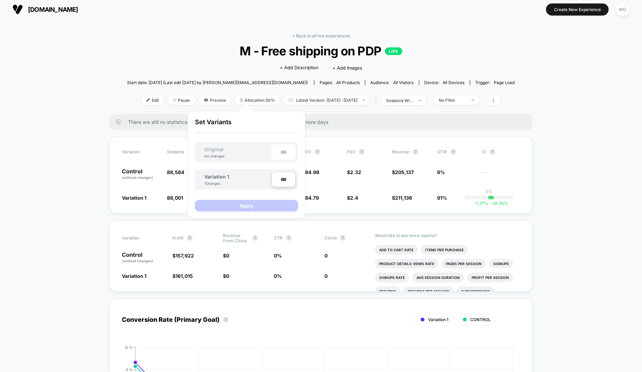
click at [280, 181] on input "***" at bounding box center [284, 180] width 24 height 16
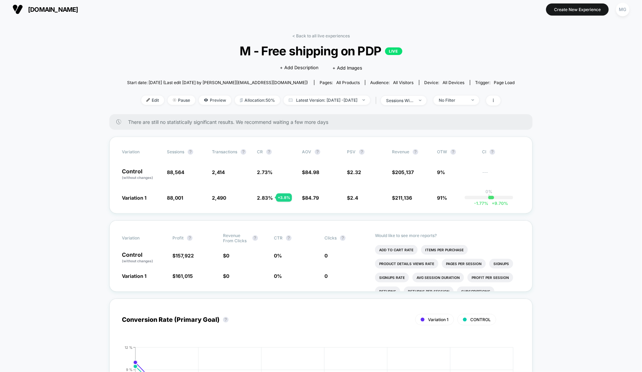
scroll to position [5, 0]
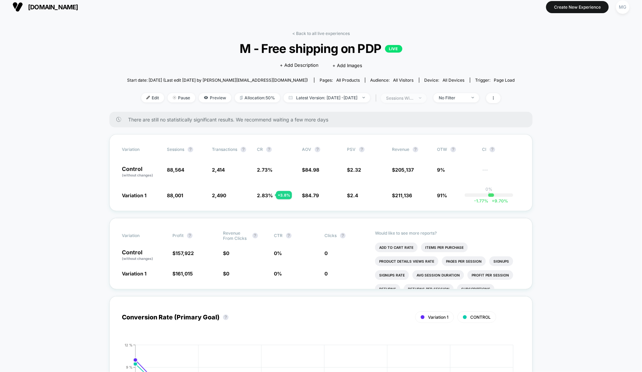
click at [413, 98] on div "sessions with impression" at bounding box center [400, 98] width 28 height 5
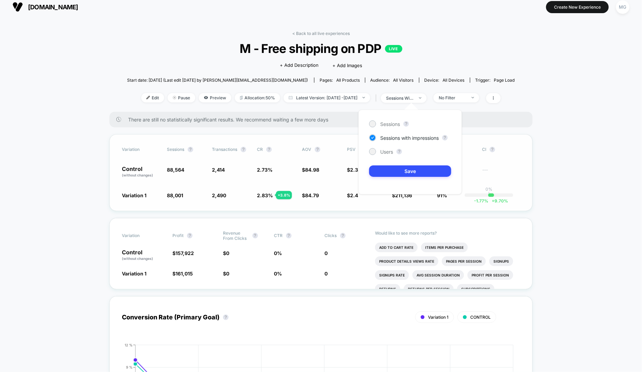
click at [303, 202] on div "Variation Sessions ? Transactions ? CR ? AOV ? PSV ? Revenue ? OTW ? CI ? Contr…" at bounding box center [320, 172] width 423 height 77
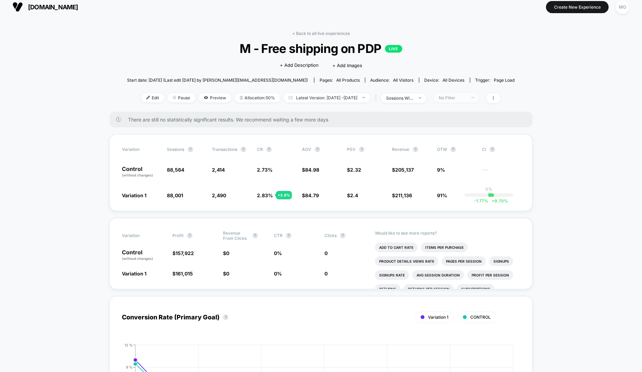
click at [479, 100] on span "No Filter" at bounding box center [457, 97] width 46 height 9
click at [461, 168] on div "New Visitors" at bounding box center [453, 164] width 39 height 7
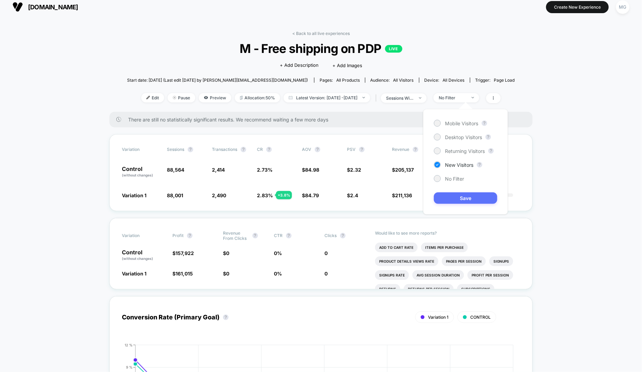
click at [472, 200] on button "Save" at bounding box center [465, 198] width 63 height 11
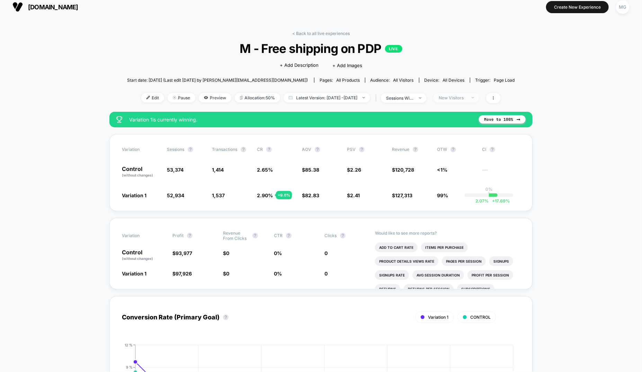
click at [479, 99] on span "New Visitors" at bounding box center [457, 97] width 46 height 9
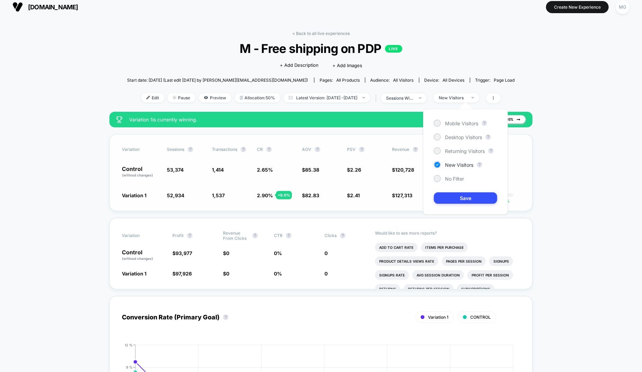
click at [380, 168] on span "$ 2.26" at bounding box center [366, 172] width 38 height 12
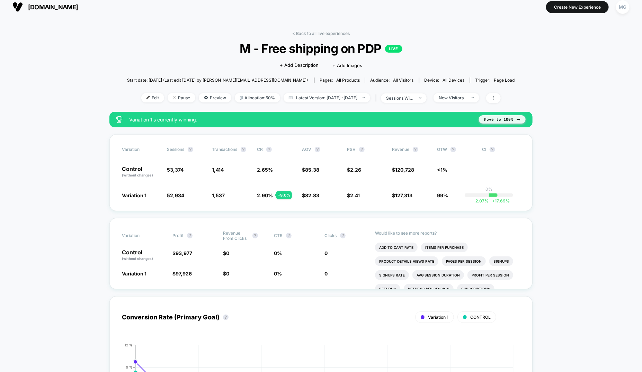
click at [490, 122] on button "Move to 100%" at bounding box center [502, 119] width 47 height 8
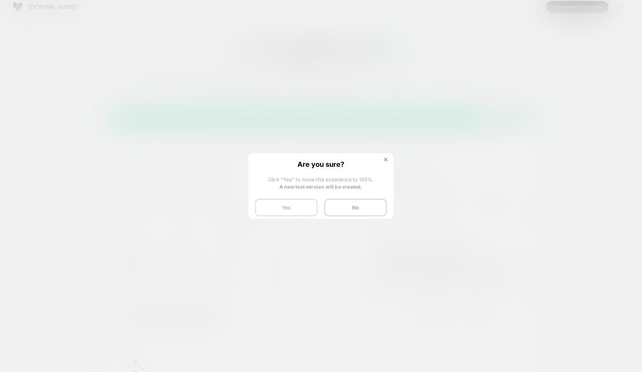
click at [293, 207] on button "Yes" at bounding box center [286, 207] width 62 height 17
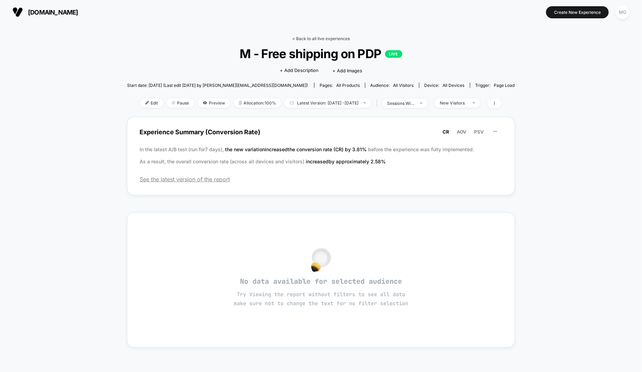
click at [314, 37] on link "< Back to all live experiences" at bounding box center [320, 38] width 57 height 5
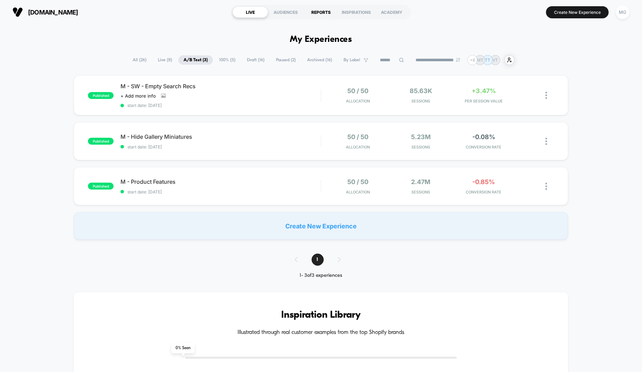
click at [309, 17] on div "REPORTS" at bounding box center [320, 12] width 35 height 11
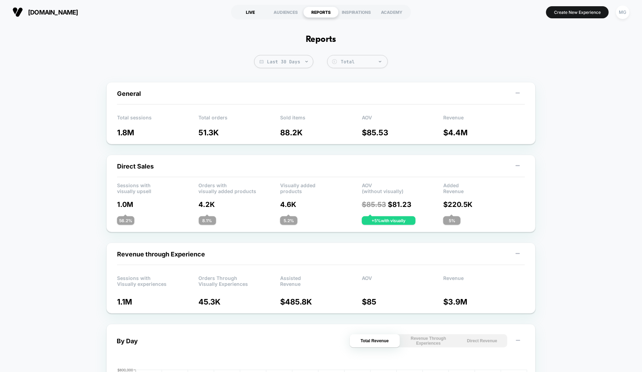
click at [248, 15] on div "LIVE" at bounding box center [250, 12] width 35 height 11
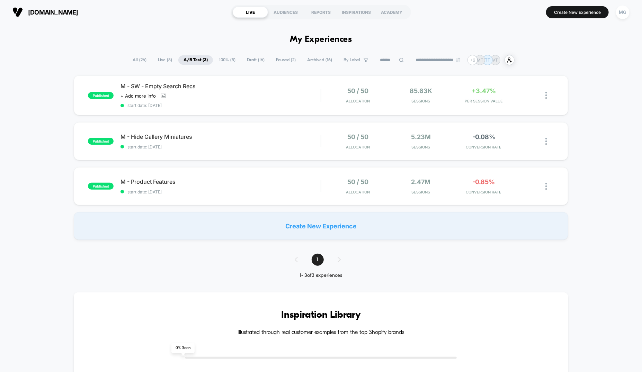
click at [255, 59] on span "Draft ( 16 )" at bounding box center [256, 59] width 28 height 9
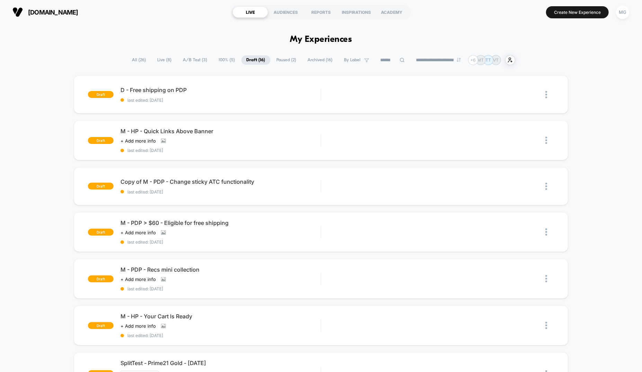
click at [189, 60] on span "A/B Test ( 3 )" at bounding box center [195, 59] width 35 height 9
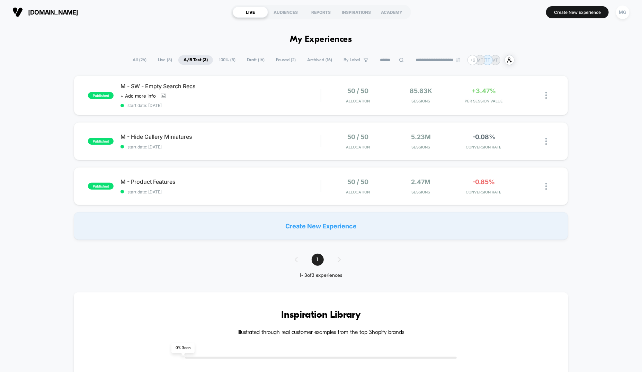
click at [216, 60] on span "100% ( 5 )" at bounding box center [227, 59] width 27 height 9
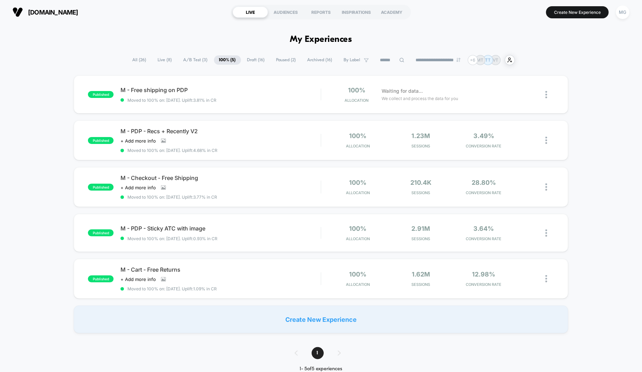
click at [194, 59] on span "A/B Test ( 3 )" at bounding box center [195, 59] width 35 height 9
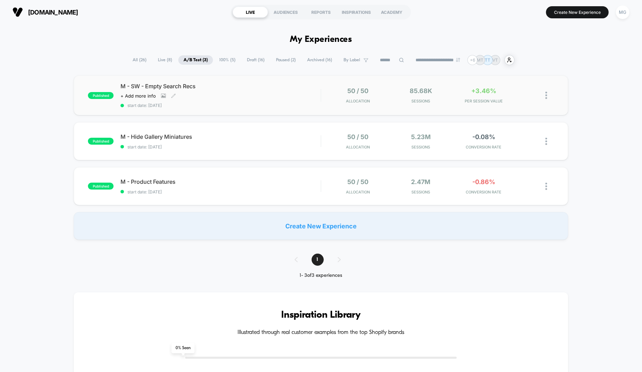
click at [264, 91] on div "M - SW - Empty Search Recs Click to view images Click to edit experience detail…" at bounding box center [221, 95] width 200 height 25
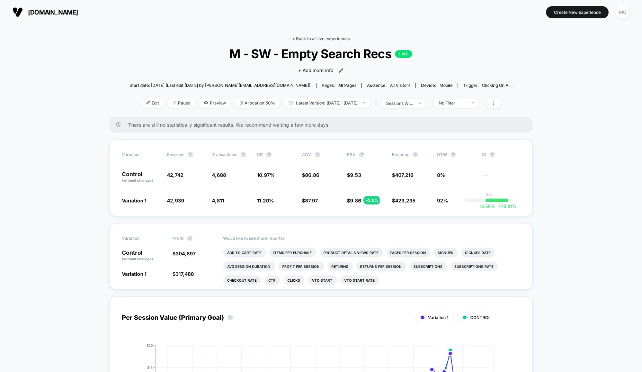
click at [317, 36] on link "< Back to all live experiences" at bounding box center [320, 38] width 57 height 5
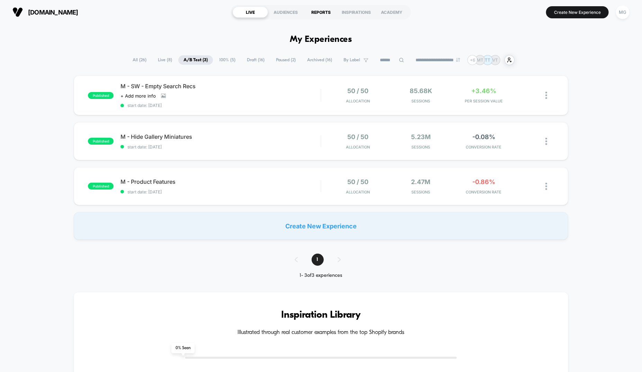
click at [317, 17] on div "REPORTS" at bounding box center [320, 12] width 35 height 11
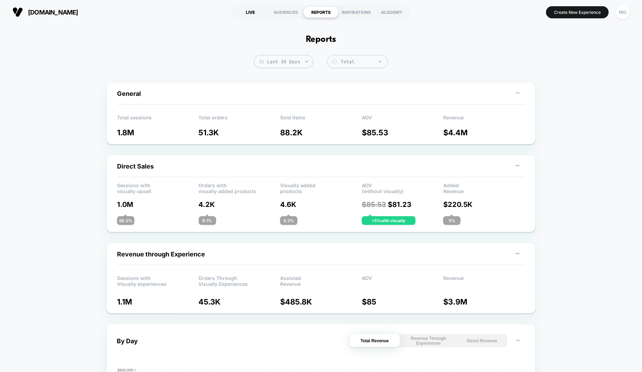
click at [256, 12] on div "LIVE" at bounding box center [250, 12] width 35 height 11
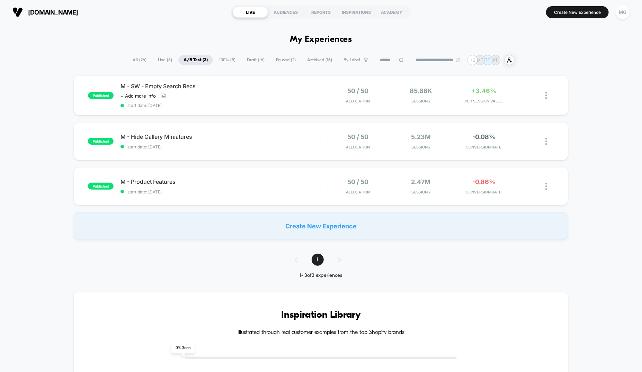
click at [155, 60] on span "Live ( 8 )" at bounding box center [165, 59] width 25 height 9
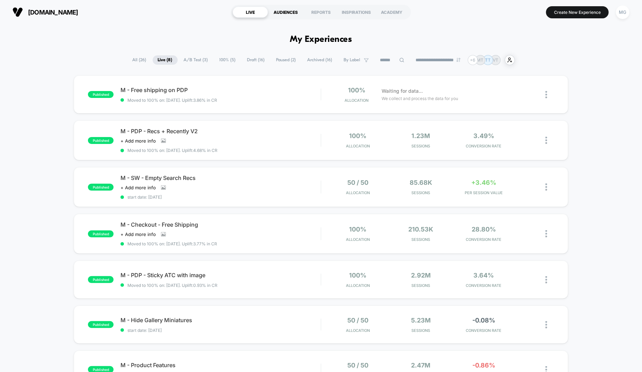
click at [290, 15] on div "AUDIENCES" at bounding box center [285, 12] width 35 height 11
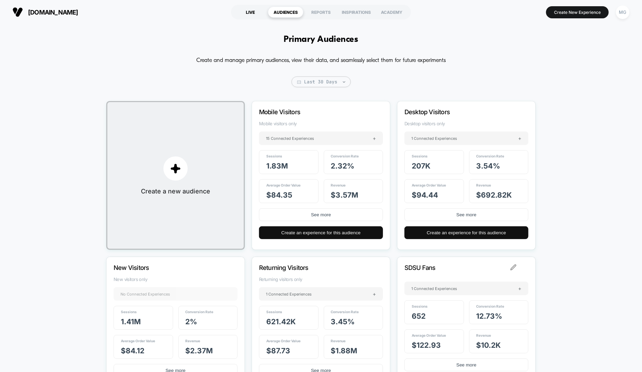
click at [247, 13] on div "LIVE" at bounding box center [250, 12] width 35 height 11
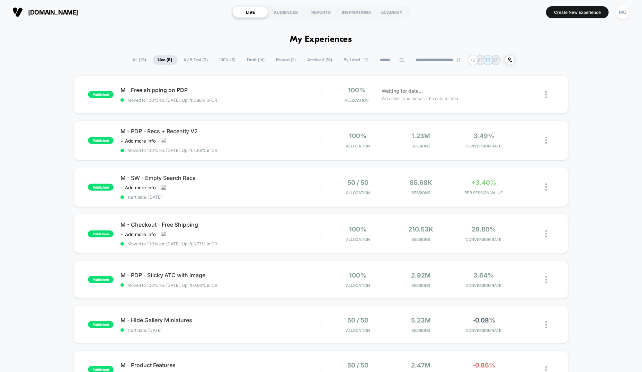
scroll to position [1, 0]
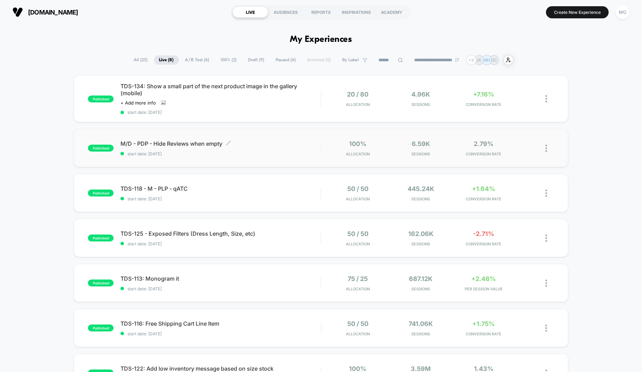
click at [268, 144] on span "M/D - PDP - Hide Reviews when empty Click to edit experience details" at bounding box center [221, 143] width 200 height 7
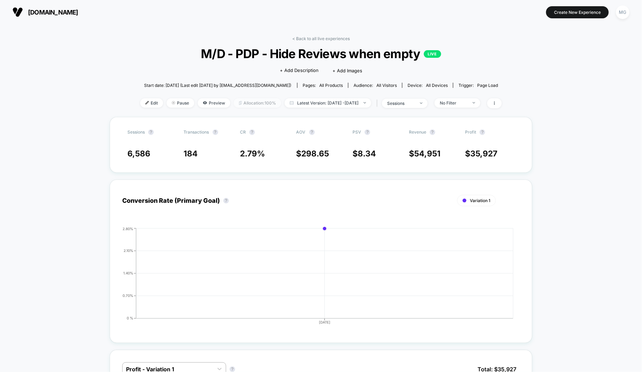
click at [234, 103] on span "Allocation: 100%" at bounding box center [257, 102] width 47 height 9
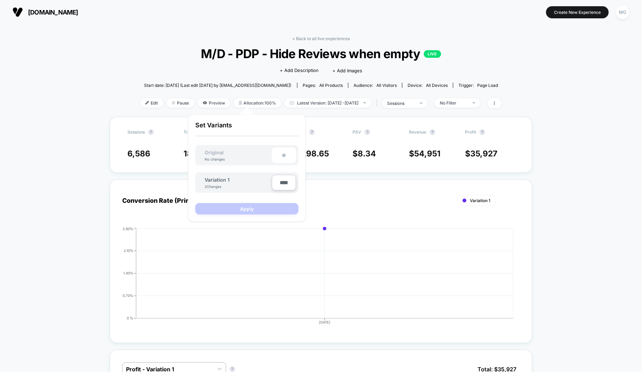
click at [282, 183] on input "****" at bounding box center [284, 183] width 24 height 16
type input "***"
type input "**"
type input "***"
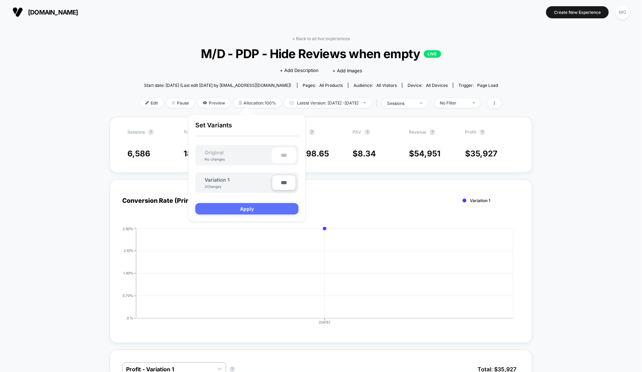
click at [264, 209] on button "Apply" at bounding box center [246, 208] width 103 height 11
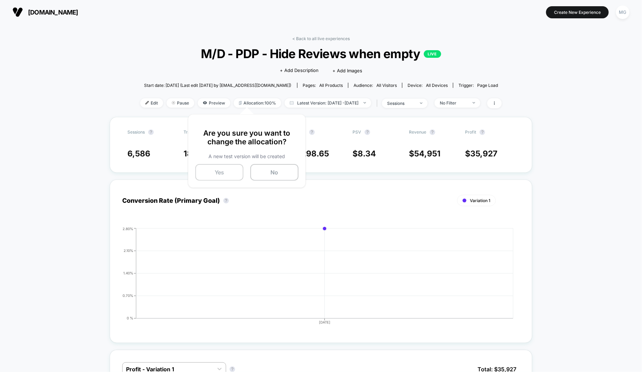
click at [219, 171] on button "Yes" at bounding box center [219, 172] width 48 height 17
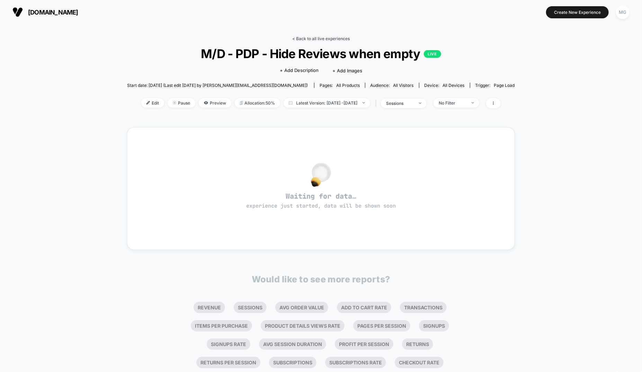
click at [318, 38] on link "< Back to all live experiences" at bounding box center [320, 38] width 57 height 5
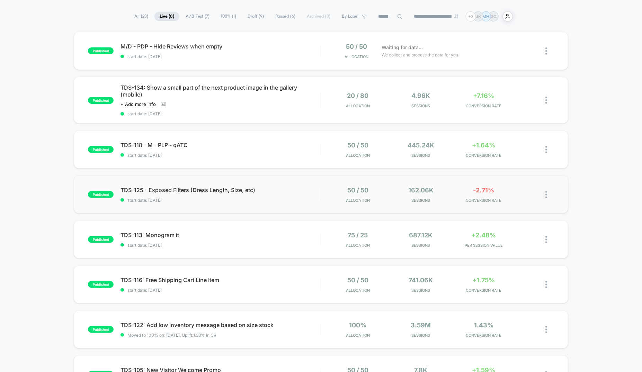
scroll to position [61, 0]
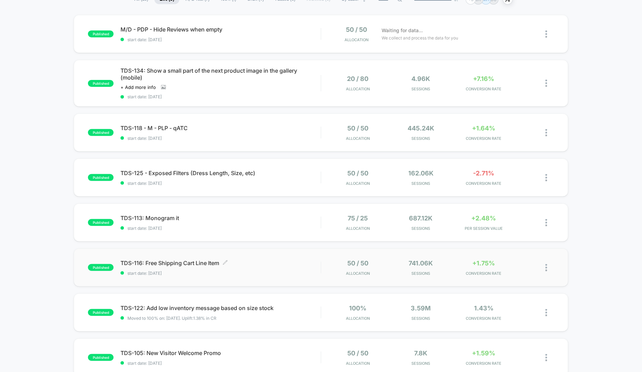
click at [254, 267] on div "TDS-116: Free Shipping Cart Line Item Click to edit experience details Click to…" at bounding box center [221, 268] width 200 height 16
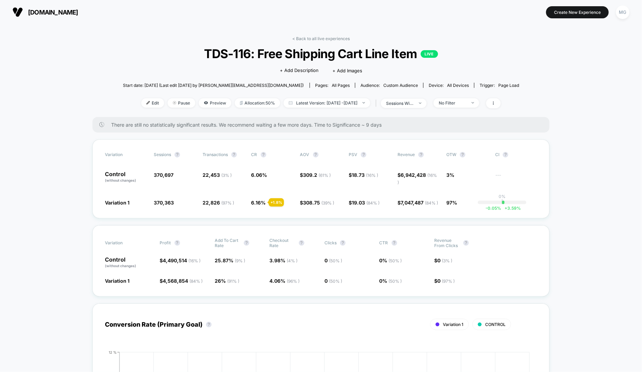
click at [470, 109] on div "< Back to all live experiences TDS-116: Free Shipping Cart Line Item LIVE Click…" at bounding box center [321, 76] width 397 height 81
click at [470, 106] on span "No Filter" at bounding box center [457, 102] width 46 height 9
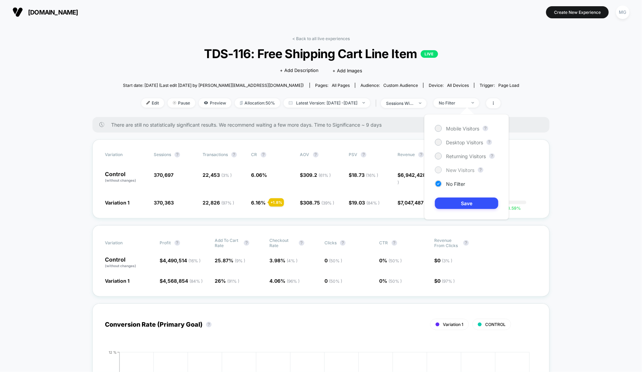
click at [457, 172] on span "New Visitors" at bounding box center [460, 170] width 28 height 6
click at [452, 206] on button "Save" at bounding box center [466, 203] width 63 height 11
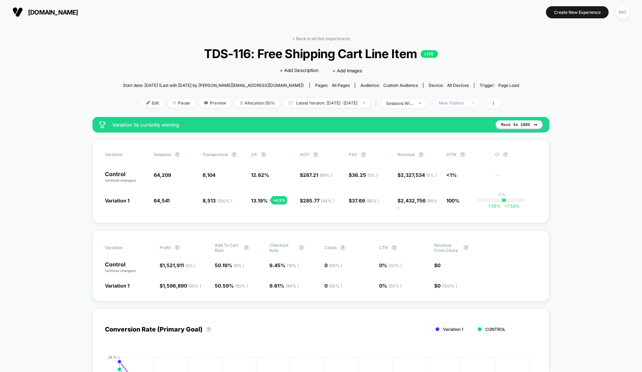
click at [467, 104] on div "New Visitors" at bounding box center [453, 102] width 28 height 5
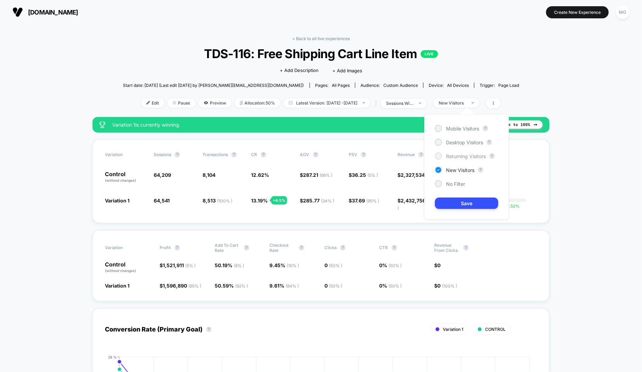
click at [458, 158] on span "Returning Visitors" at bounding box center [466, 156] width 40 height 6
click at [458, 200] on button "Save" at bounding box center [466, 203] width 63 height 11
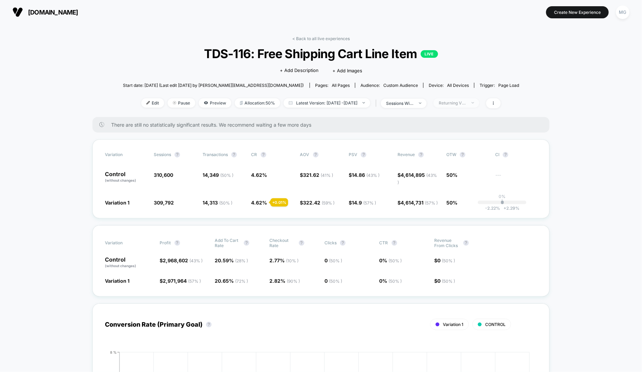
click at [467, 103] on div "Returning Visitors" at bounding box center [453, 102] width 28 height 5
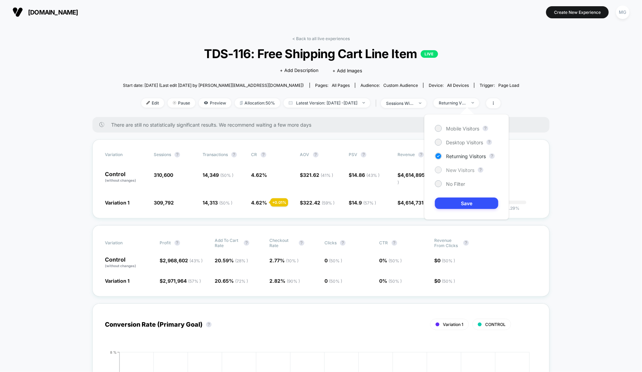
click at [456, 171] on span "New Visitors" at bounding box center [460, 170] width 28 height 6
click at [453, 201] on button "Save" at bounding box center [466, 203] width 63 height 11
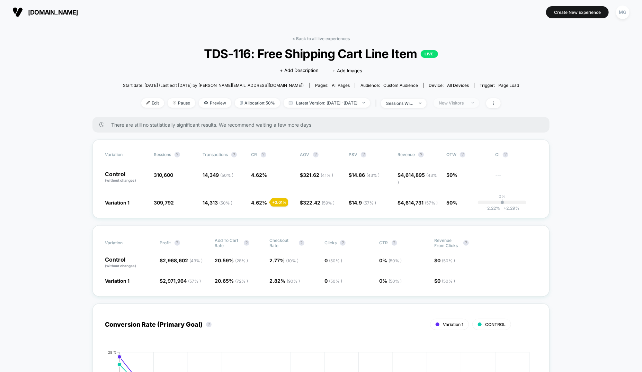
click at [479, 101] on span "New Visitors" at bounding box center [457, 102] width 46 height 9
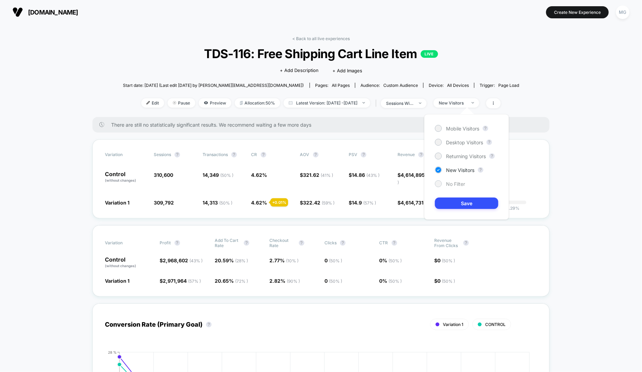
click at [450, 185] on span "No Filter" at bounding box center [455, 184] width 19 height 6
click at [456, 204] on button "Save" at bounding box center [466, 203] width 63 height 11
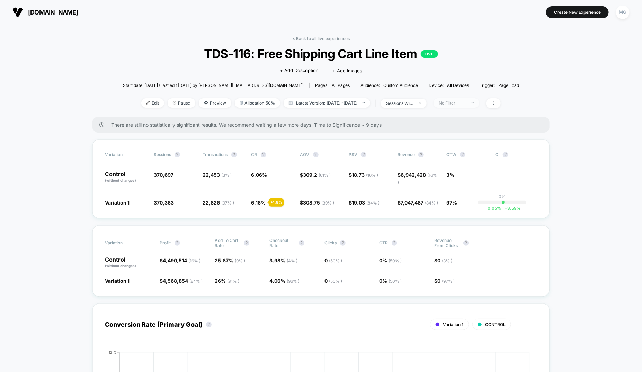
click at [467, 103] on div "No Filter" at bounding box center [453, 102] width 28 height 5
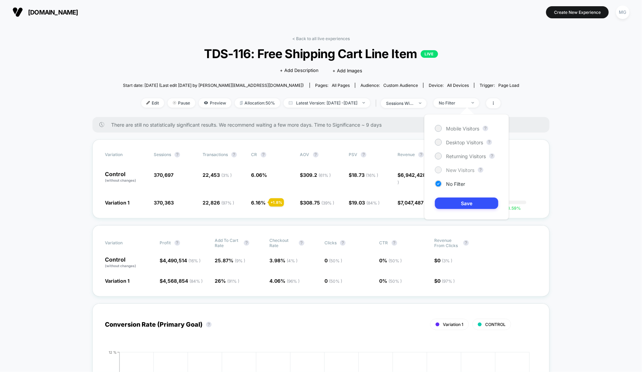
click at [469, 169] on span "New Visitors" at bounding box center [460, 170] width 28 height 6
click at [460, 206] on button "Save" at bounding box center [466, 203] width 63 height 11
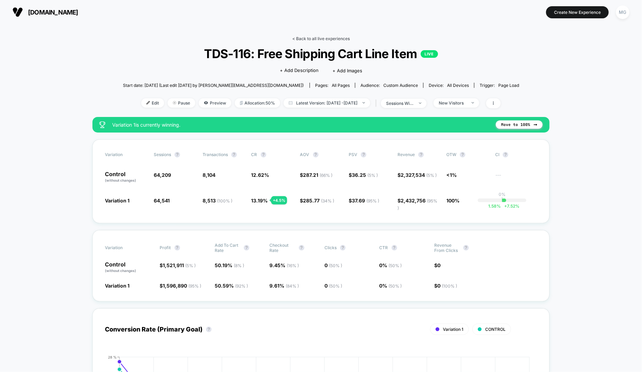
click at [318, 38] on link "< Back to all live experiences" at bounding box center [320, 38] width 57 height 5
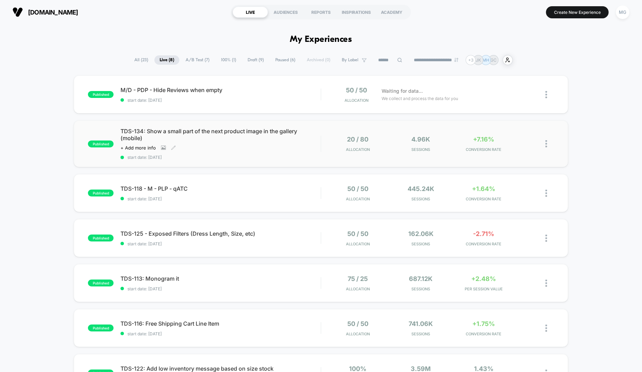
click at [258, 148] on div "Click to view images Click to edit experience details + Add more info" at bounding box center [191, 148] width 140 height 6
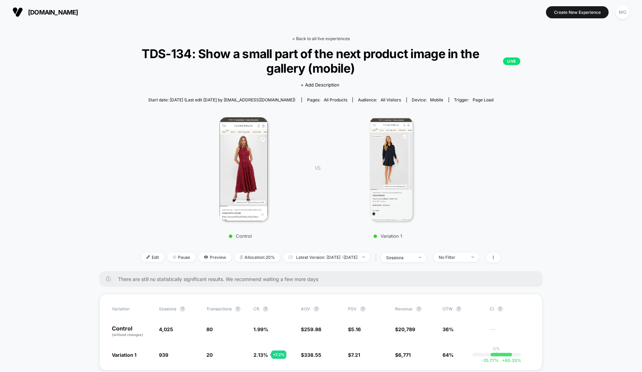
click at [321, 38] on link "< Back to all live experiences" at bounding box center [320, 38] width 57 height 5
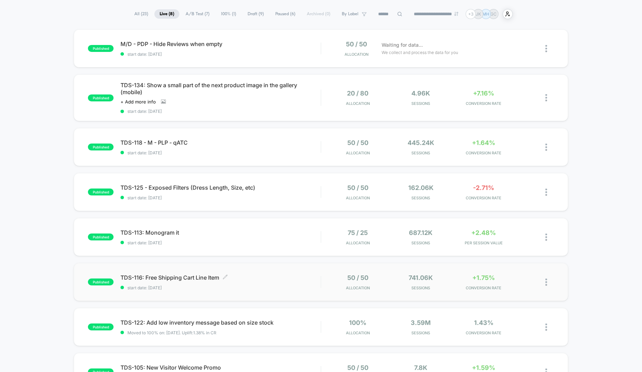
scroll to position [51, 0]
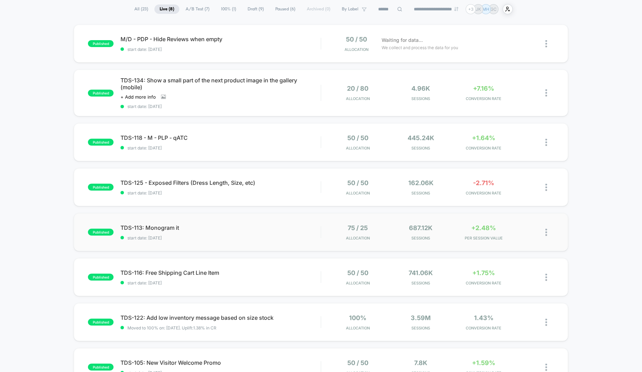
click at [263, 239] on div "published TDS-113: Monogram it start date: 9/2/2025 75 / 25 Allocation 687.12k …" at bounding box center [321, 232] width 495 height 38
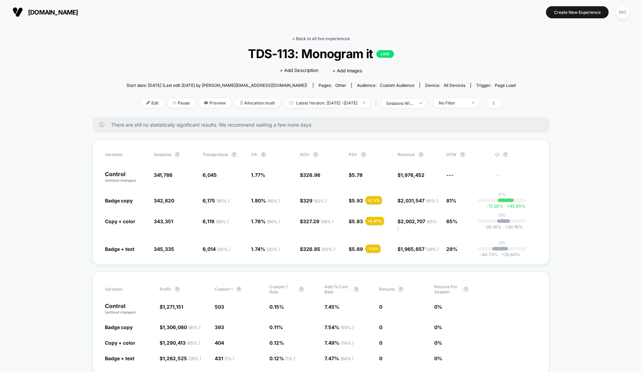
click at [333, 39] on link "< Back to all live experiences" at bounding box center [320, 38] width 57 height 5
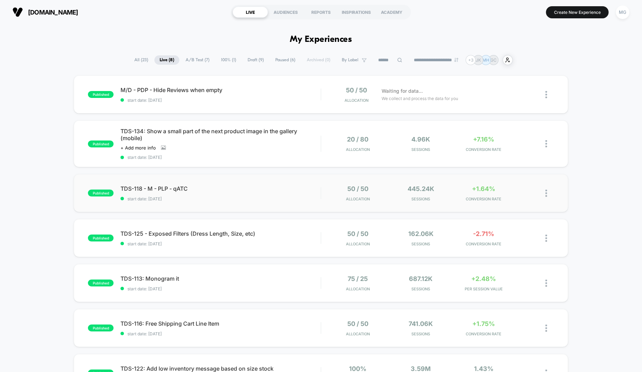
click at [283, 204] on div "published TDS-118 - M - PLP - qATC start date: 9/2/2025 50 / 50 Allocation 445.…" at bounding box center [321, 193] width 495 height 38
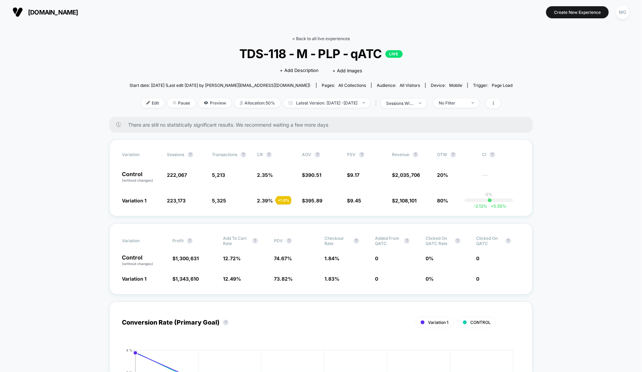
click at [317, 39] on link "< Back to all live experiences" at bounding box center [320, 38] width 57 height 5
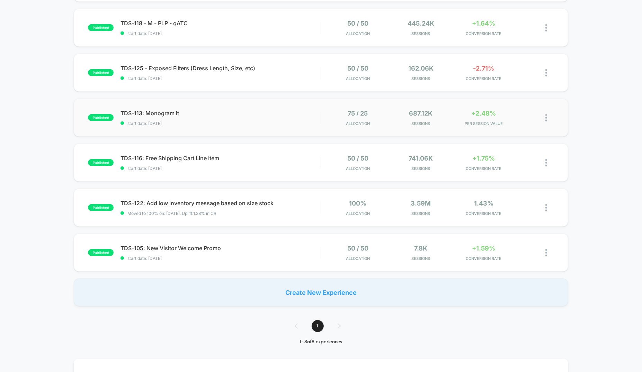
scroll to position [167, 0]
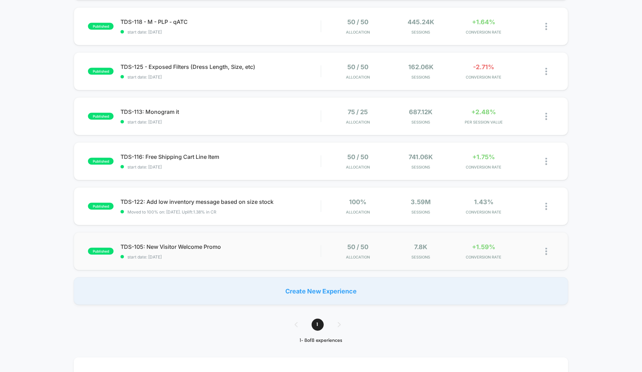
click at [286, 265] on div "published TDS-105: New Visitor Welcome Promo start date: 8/4/2025 50 / 50 Alloc…" at bounding box center [321, 251] width 495 height 38
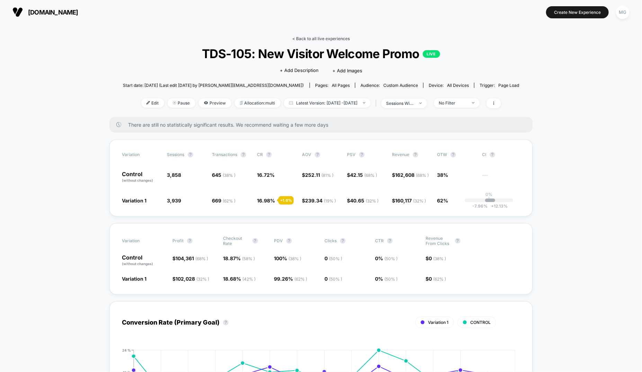
click at [334, 39] on link "< Back to all live experiences" at bounding box center [320, 38] width 57 height 5
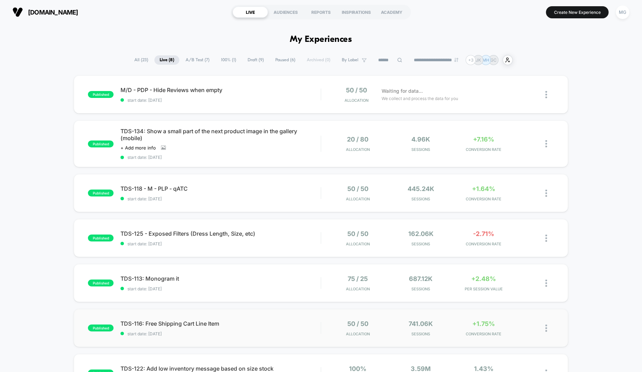
scroll to position [2, 0]
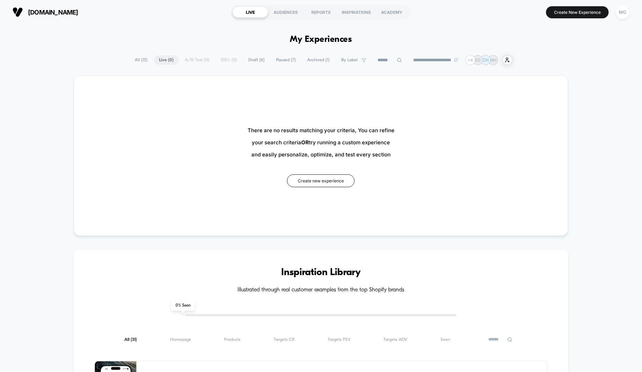
click at [290, 61] on span "Paused ( 7 )" at bounding box center [286, 59] width 30 height 9
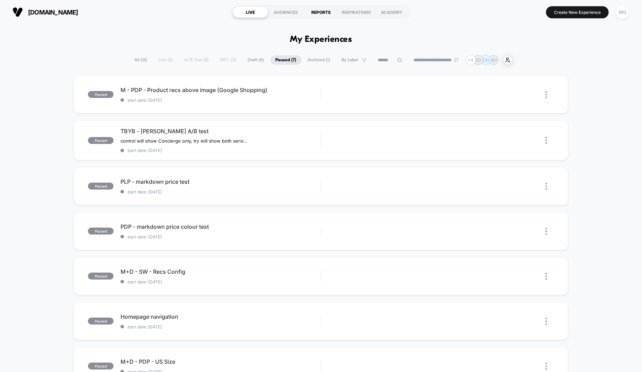
click at [319, 12] on div "REPORTS" at bounding box center [320, 12] width 35 height 11
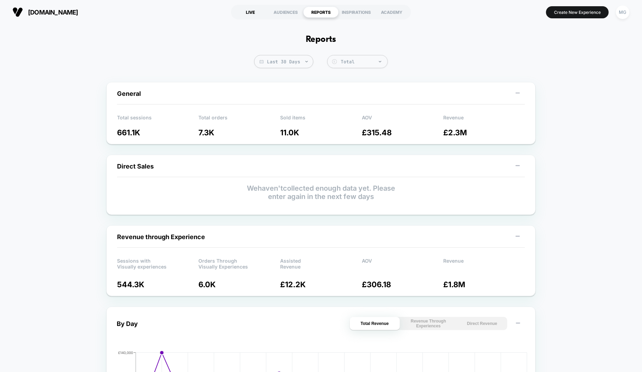
click at [244, 16] on div "LIVE" at bounding box center [250, 12] width 35 height 11
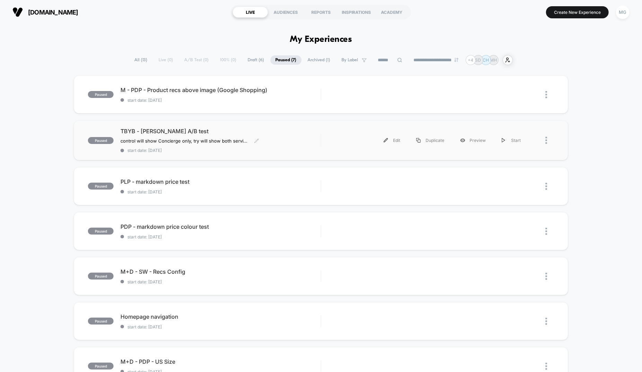
click at [239, 150] on span "start date: [DATE]" at bounding box center [221, 150] width 200 height 5
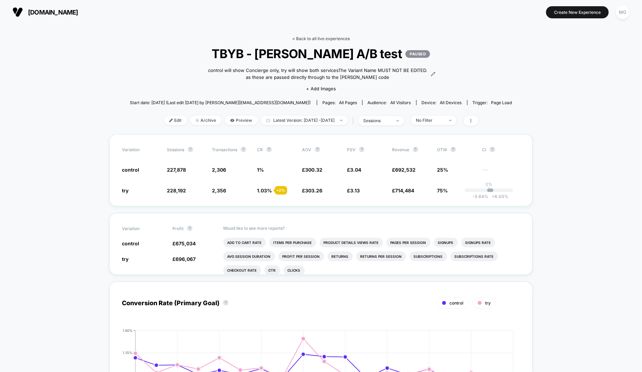
click at [339, 38] on link "< Back to all live experiences" at bounding box center [320, 38] width 57 height 5
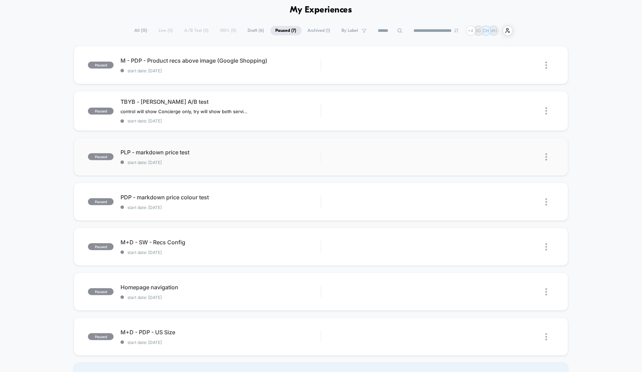
scroll to position [30, 0]
click at [237, 157] on div "PLP - markdown price test Click to edit experience details Click to edit experi…" at bounding box center [221, 157] width 200 height 16
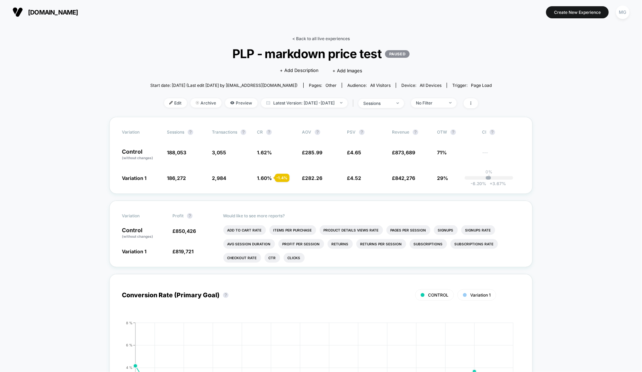
scroll to position [2, 0]
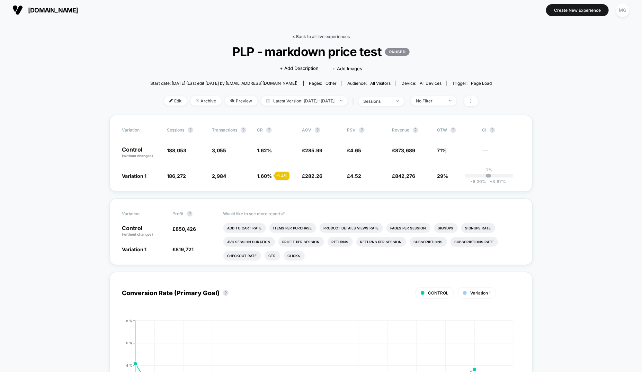
click at [328, 38] on link "< Back to all live experiences" at bounding box center [320, 36] width 57 height 5
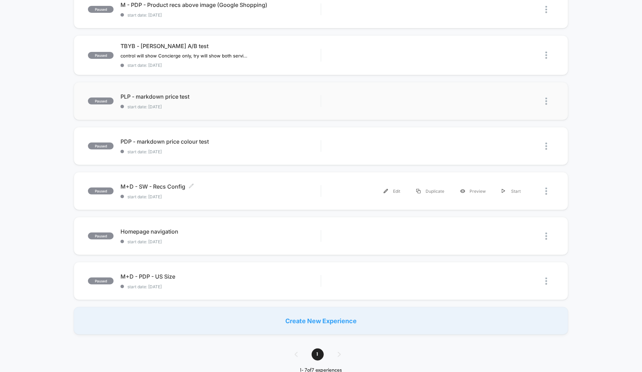
scroll to position [87, 0]
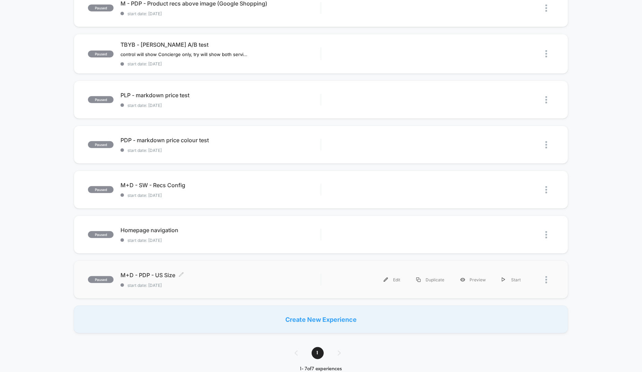
click at [255, 276] on span "M+D - PDP - US Size Click to edit experience details" at bounding box center [221, 275] width 200 height 7
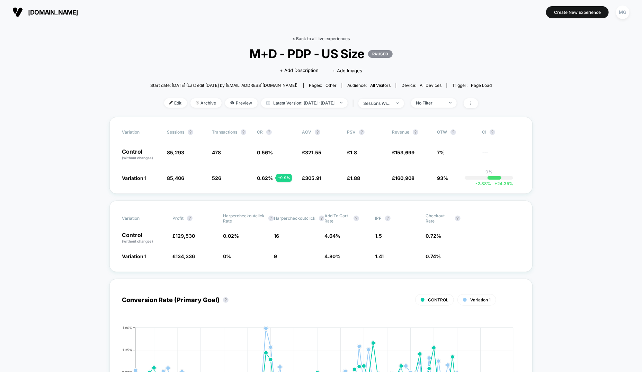
click at [310, 36] on link "< Back to all live experiences" at bounding box center [320, 38] width 57 height 5
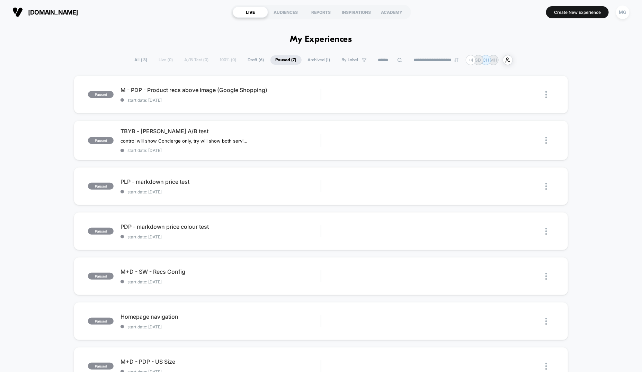
click at [308, 62] on span "Archived ( 1 )" at bounding box center [319, 59] width 33 height 9
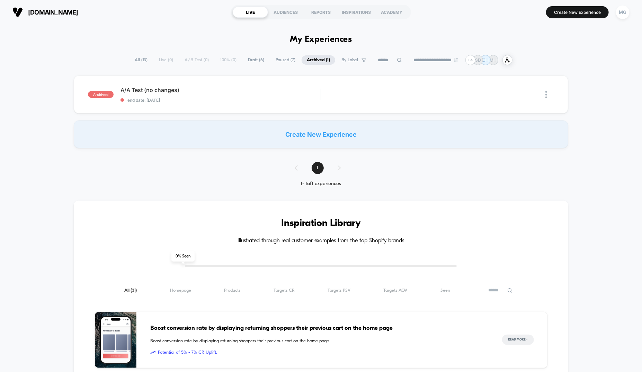
click at [247, 61] on span "Draft ( 6 )" at bounding box center [256, 59] width 27 height 9
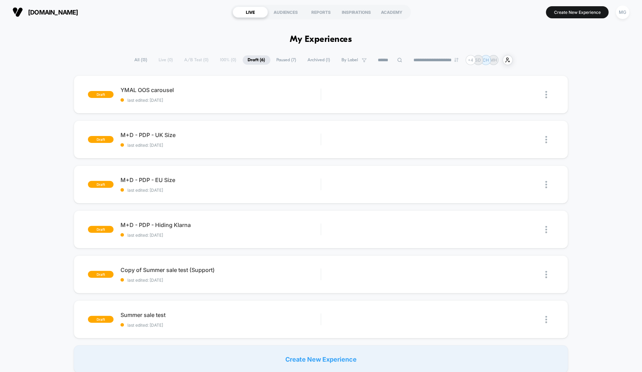
click at [284, 61] on span "Paused ( 7 )" at bounding box center [287, 59] width 30 height 9
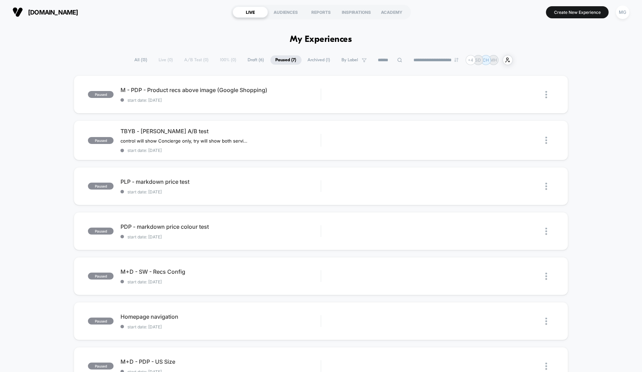
click at [252, 60] on span "Draft ( 6 )" at bounding box center [256, 59] width 27 height 9
